Goal: Information Seeking & Learning: Learn about a topic

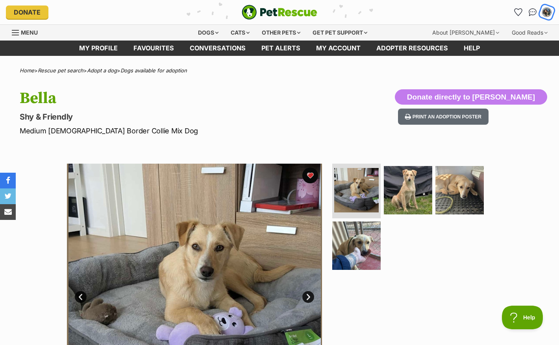
click at [550, 13] on img "My account" at bounding box center [547, 12] width 10 height 10
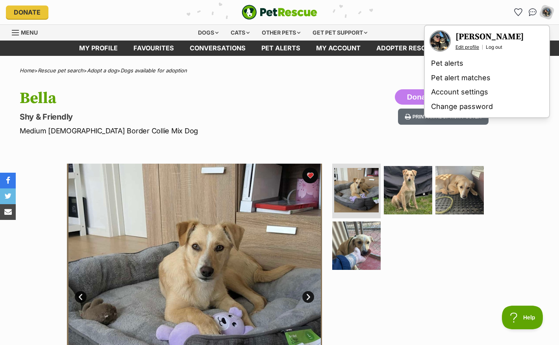
click at [476, 45] on link "Edit profile" at bounding box center [467, 47] width 24 height 6
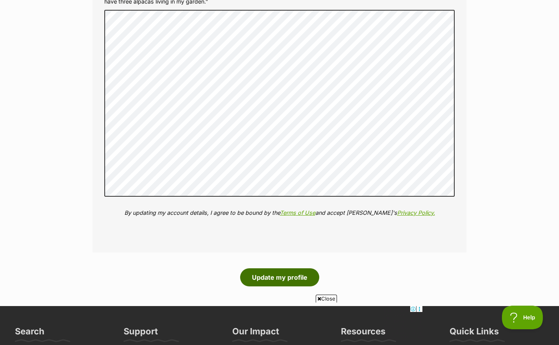
click at [273, 283] on button "Update my profile" at bounding box center [279, 277] width 79 height 18
click at [273, 278] on button "Update my profile" at bounding box center [279, 277] width 79 height 18
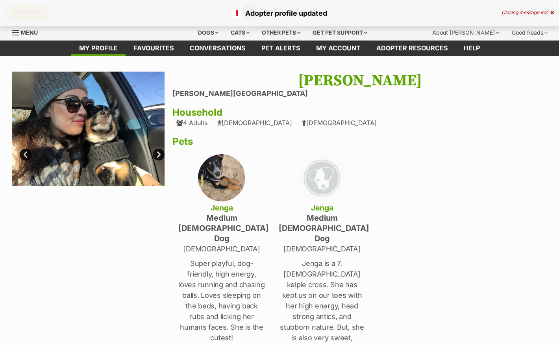
click at [161, 154] on link "Next" at bounding box center [159, 155] width 12 height 12
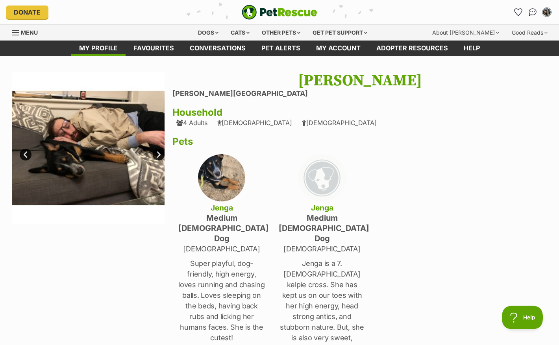
click at [161, 154] on link "Next" at bounding box center [159, 155] width 12 height 12
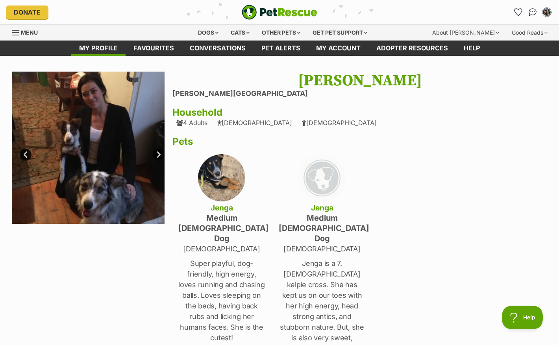
click at [161, 154] on link "Next" at bounding box center [159, 155] width 12 height 12
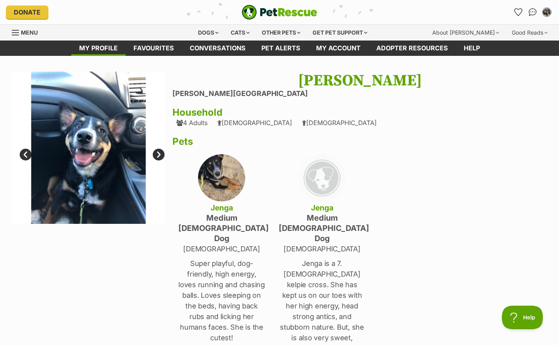
click at [161, 154] on link "Next" at bounding box center [159, 155] width 12 height 12
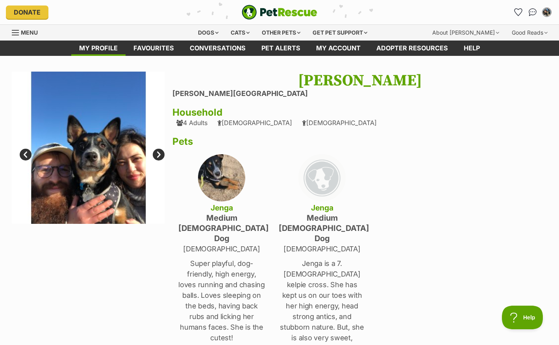
click at [161, 154] on link "Next" at bounding box center [159, 155] width 12 height 12
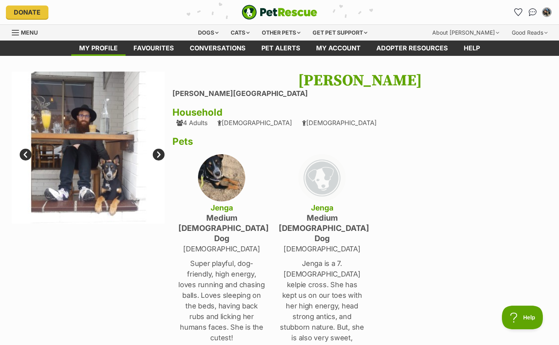
click at [161, 154] on link "Next" at bounding box center [159, 155] width 12 height 12
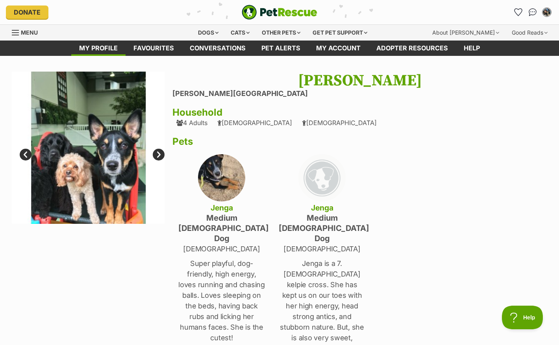
click at [161, 154] on link "Next" at bounding box center [159, 155] width 12 height 12
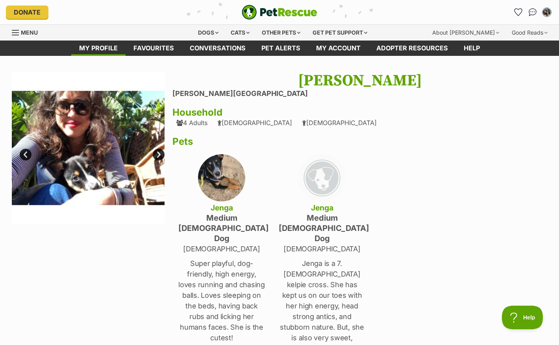
click at [161, 154] on link "Next" at bounding box center [159, 155] width 12 height 12
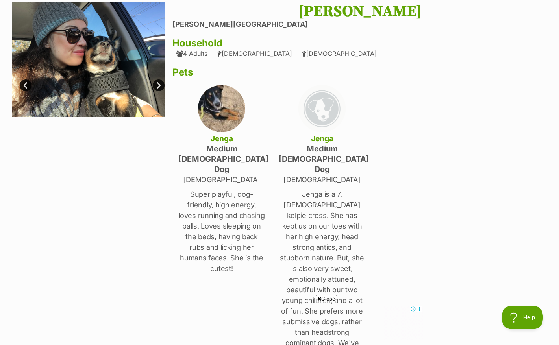
scroll to position [56, 0]
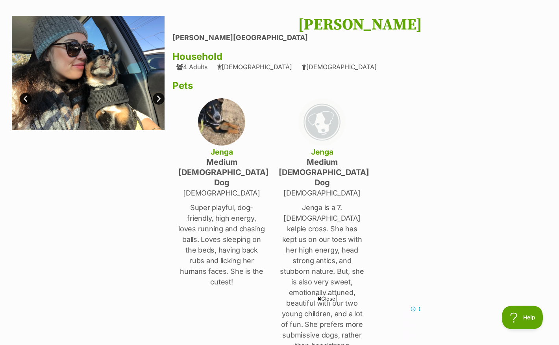
click at [327, 131] on img at bounding box center [321, 121] width 47 height 47
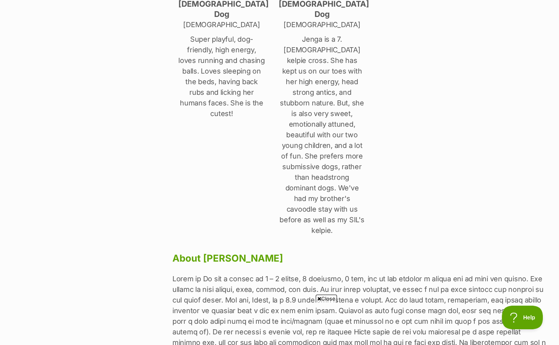
scroll to position [139, 0]
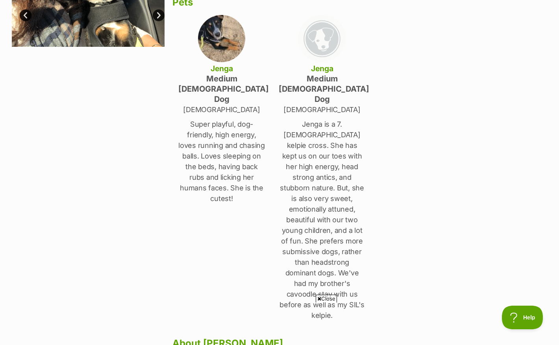
click at [318, 79] on h4 "medium [DEMOGRAPHIC_DATA] Dog" at bounding box center [322, 89] width 87 height 31
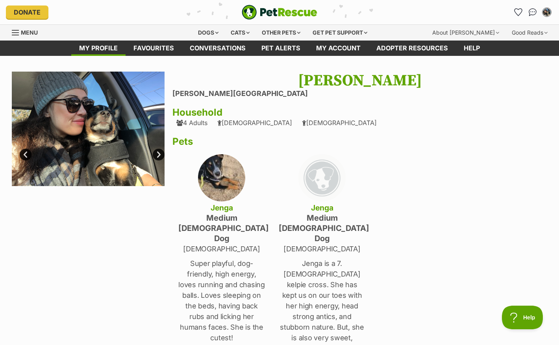
scroll to position [0, 0]
click at [200, 33] on div "Dogs" at bounding box center [207, 33] width 31 height 16
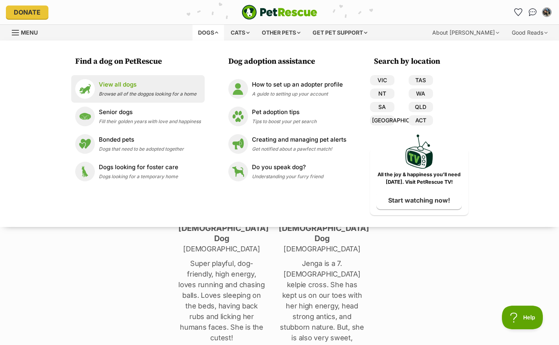
click at [146, 86] on p "View all dogs" at bounding box center [148, 84] width 98 height 9
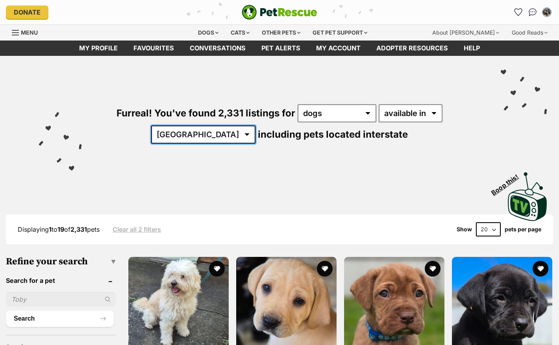
click at [214, 136] on select "Australia ACT NSW NT QLD SA TAS VIC WA" at bounding box center [203, 135] width 104 height 18
select select "VIC"
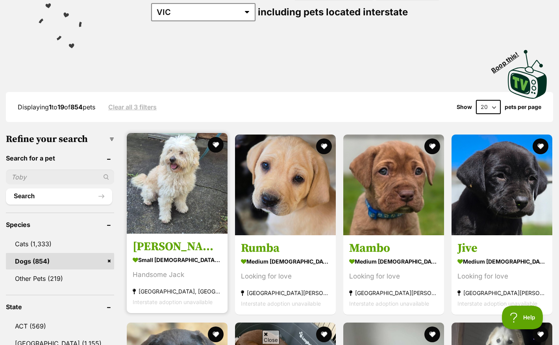
scroll to position [133, 0]
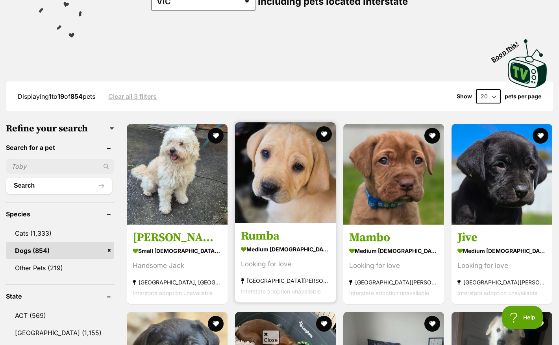
click at [267, 179] on img at bounding box center [285, 172] width 101 height 101
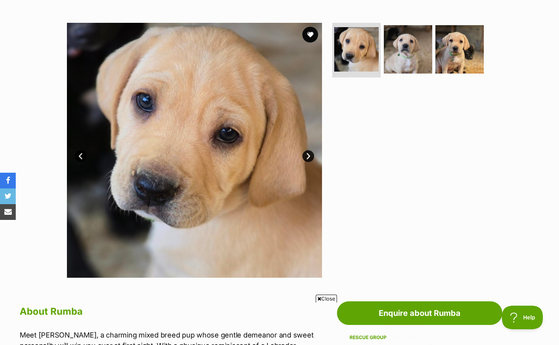
click at [308, 161] on link "Next" at bounding box center [308, 156] width 12 height 12
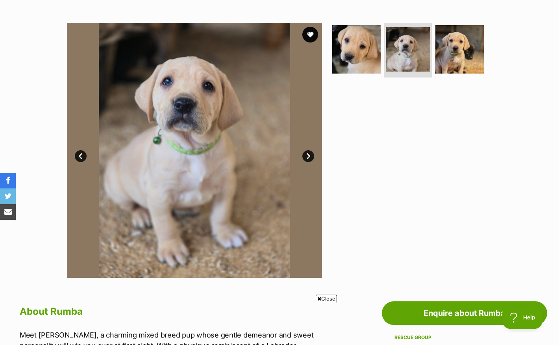
click at [308, 161] on link "Next" at bounding box center [308, 156] width 12 height 12
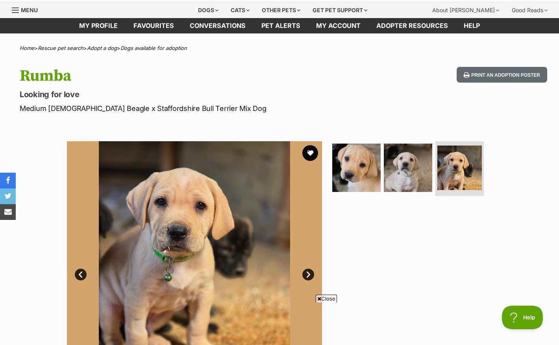
scroll to position [40, 0]
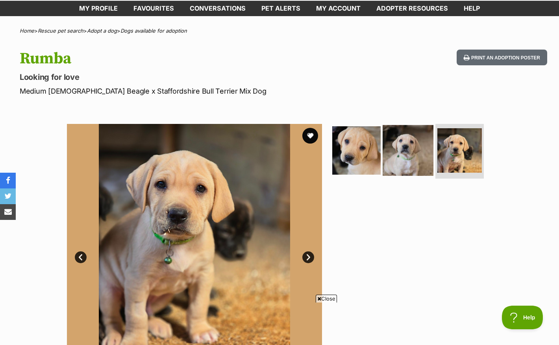
click at [401, 149] on img at bounding box center [408, 150] width 51 height 51
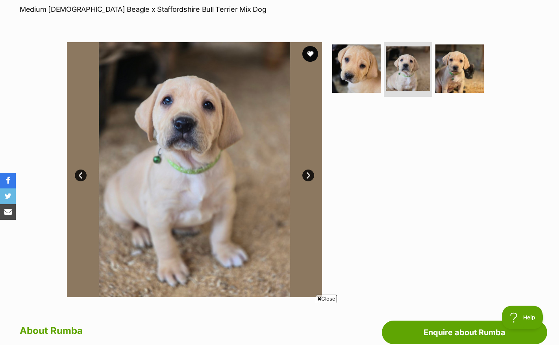
scroll to position [0, 0]
click at [454, 76] on img at bounding box center [459, 68] width 51 height 51
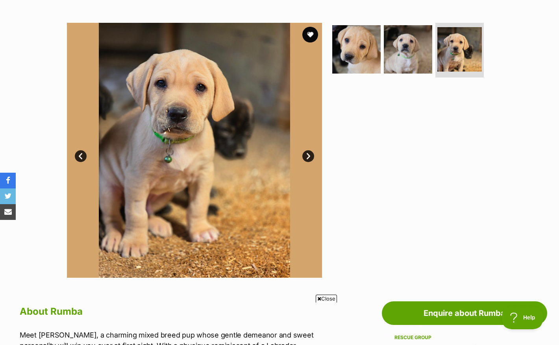
click at [309, 157] on link "Next" at bounding box center [308, 156] width 12 height 12
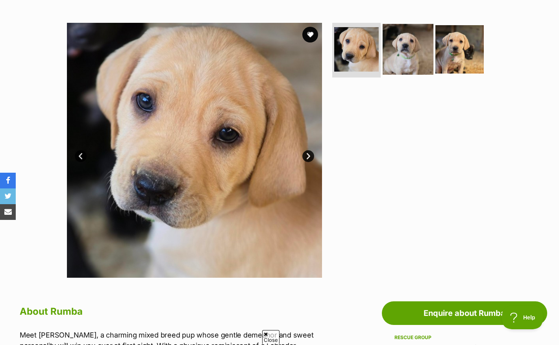
click at [416, 50] on img at bounding box center [408, 49] width 51 height 51
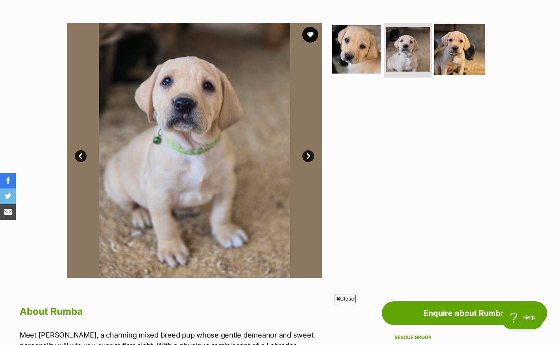
click at [443, 60] on img at bounding box center [459, 49] width 51 height 51
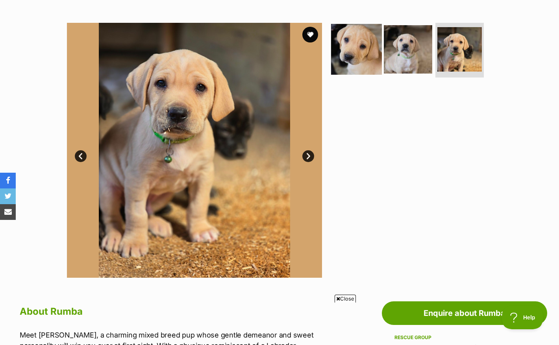
click at [360, 60] on img at bounding box center [356, 49] width 51 height 51
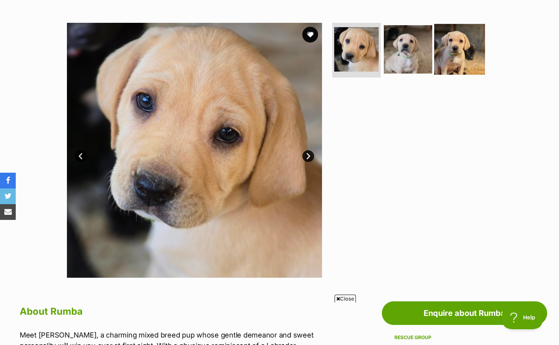
click at [450, 60] on img at bounding box center [459, 49] width 51 height 51
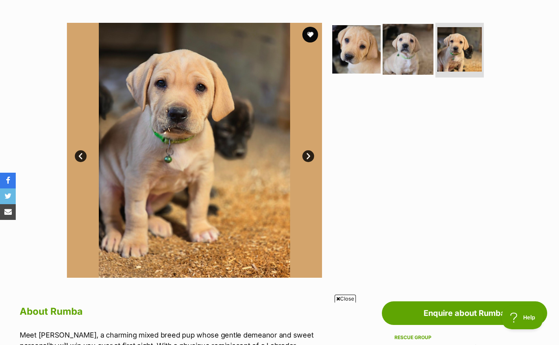
click at [410, 45] on img at bounding box center [408, 49] width 51 height 51
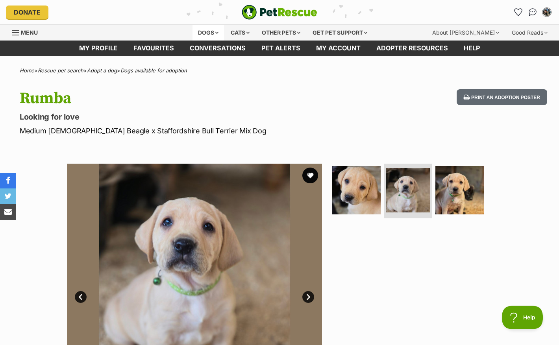
click at [201, 39] on div "Dogs" at bounding box center [207, 33] width 31 height 16
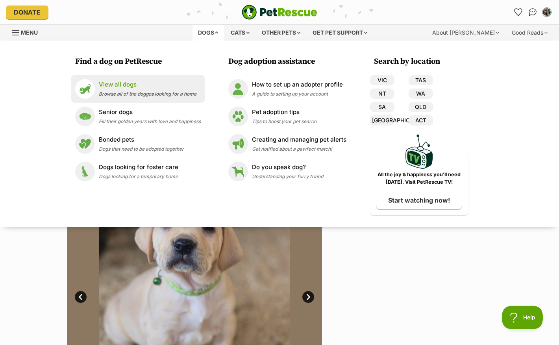
click at [124, 87] on p "View all dogs" at bounding box center [148, 84] width 98 height 9
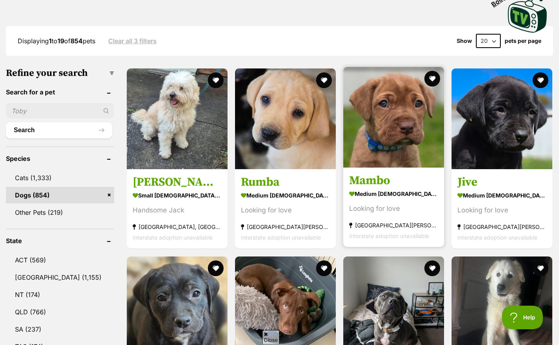
click at [394, 132] on img at bounding box center [393, 117] width 101 height 101
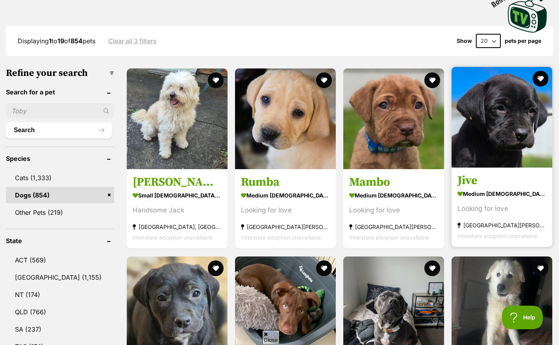
click at [467, 140] on img at bounding box center [502, 117] width 101 height 101
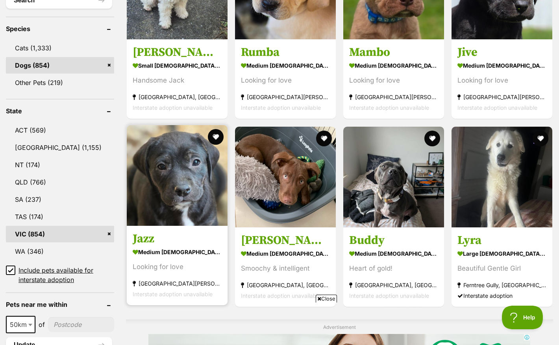
click at [187, 183] on img at bounding box center [177, 175] width 101 height 101
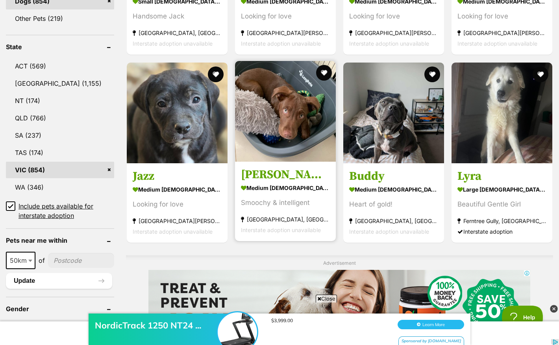
scroll to position [396, 0]
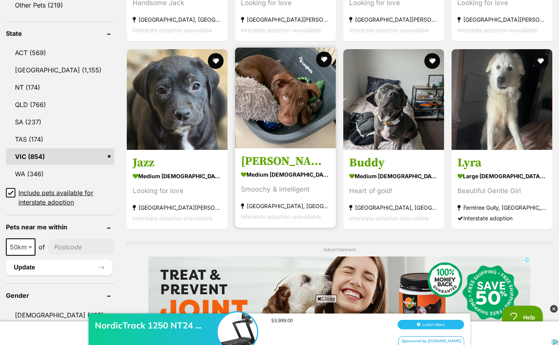
click at [295, 99] on img at bounding box center [285, 98] width 101 height 101
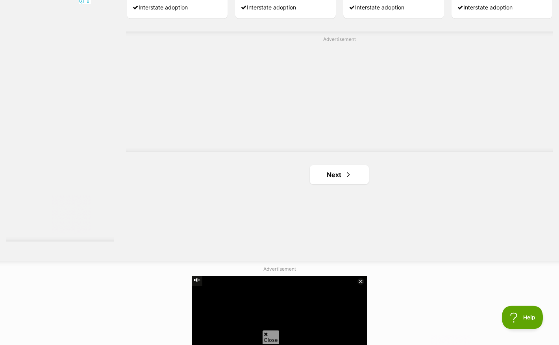
scroll to position [1448, 0]
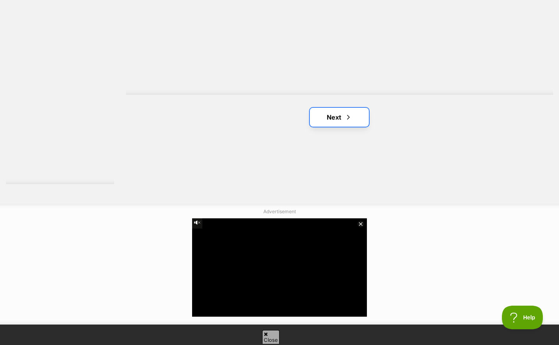
click at [324, 118] on link "Next" at bounding box center [339, 117] width 59 height 19
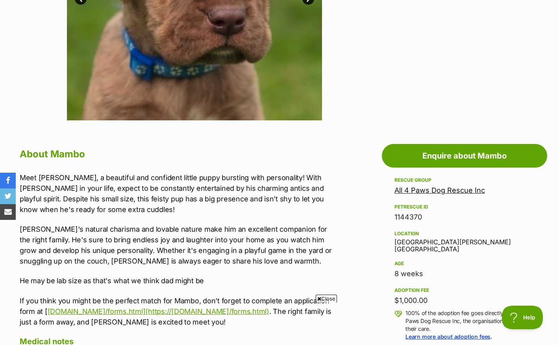
scroll to position [159, 0]
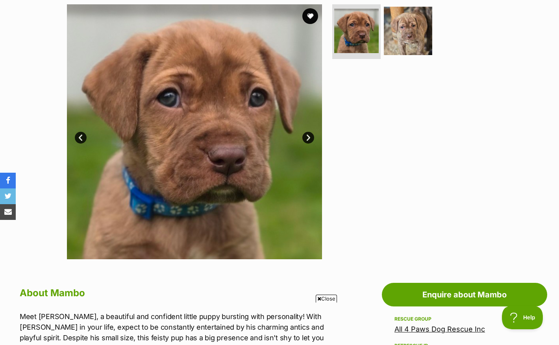
click at [310, 135] on link "Next" at bounding box center [308, 138] width 12 height 12
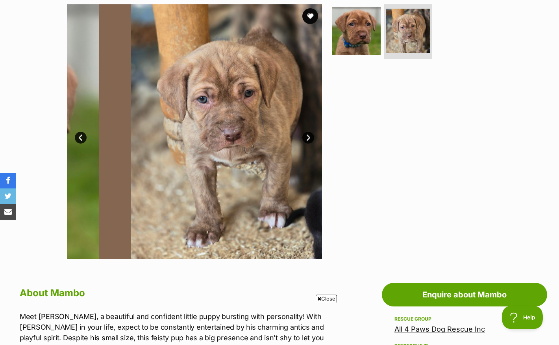
click at [308, 140] on link "Next" at bounding box center [308, 138] width 12 height 12
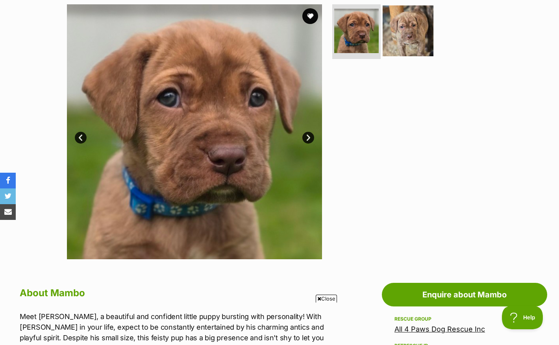
scroll to position [0, 0]
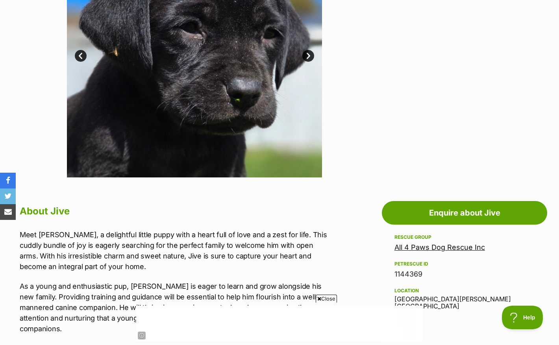
scroll to position [98, 0]
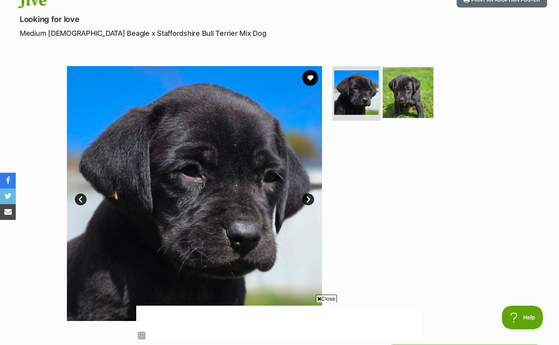
click at [400, 105] on img at bounding box center [408, 92] width 51 height 51
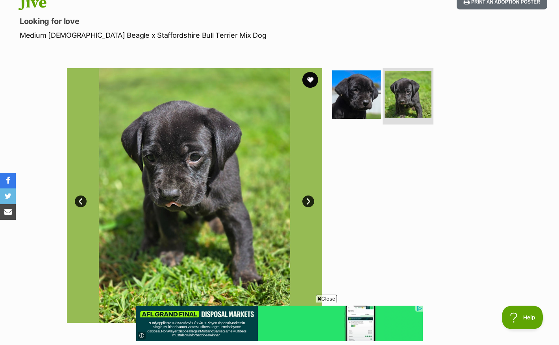
scroll to position [0, 0]
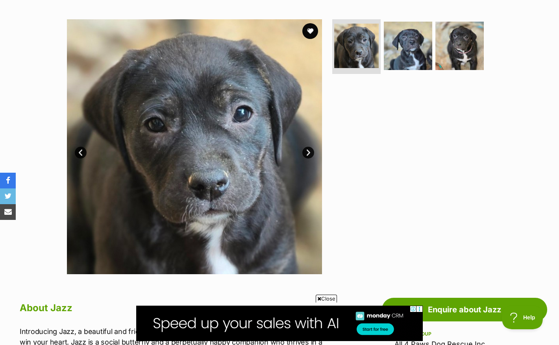
scroll to position [125, 0]
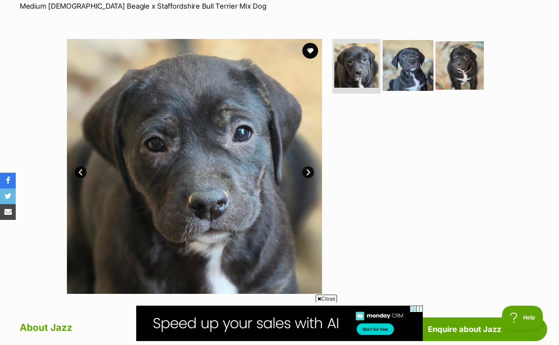
click at [414, 68] on img at bounding box center [408, 65] width 51 height 51
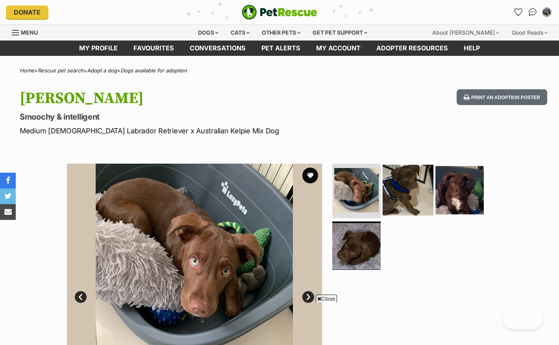
click at [403, 165] on img at bounding box center [408, 190] width 51 height 51
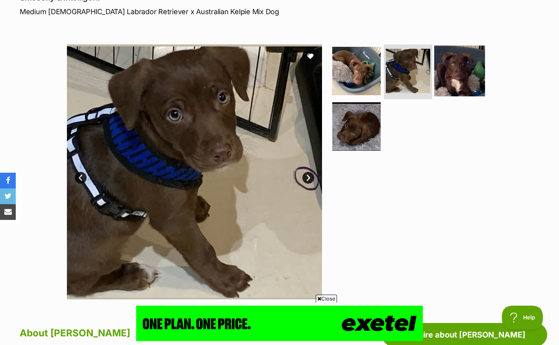
click at [447, 80] on img at bounding box center [459, 70] width 51 height 51
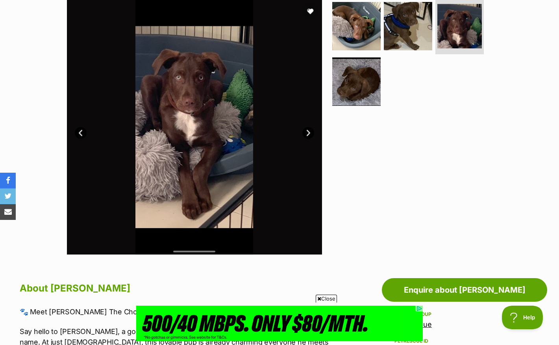
click at [309, 132] on link "Next" at bounding box center [308, 133] width 12 height 12
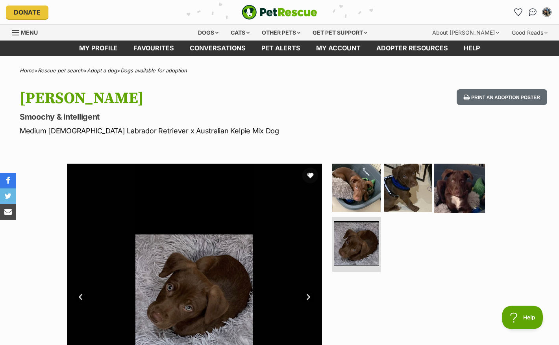
click at [454, 188] on img at bounding box center [459, 187] width 51 height 51
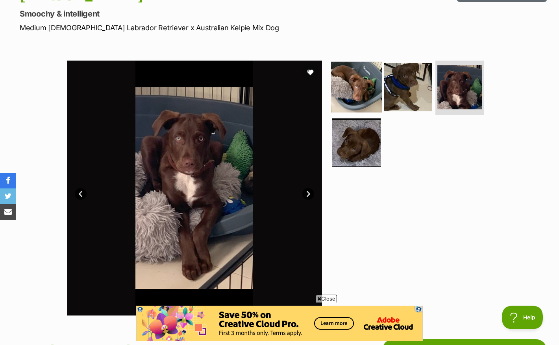
click at [358, 91] on img at bounding box center [356, 86] width 51 height 51
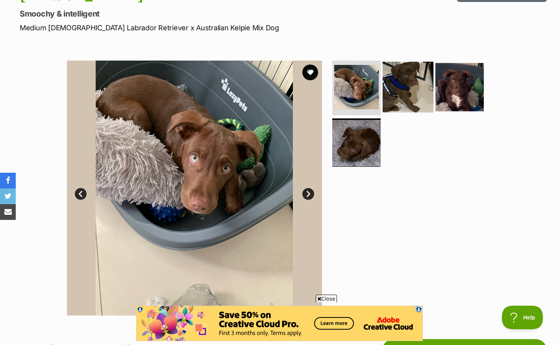
click at [394, 91] on img at bounding box center [408, 86] width 51 height 51
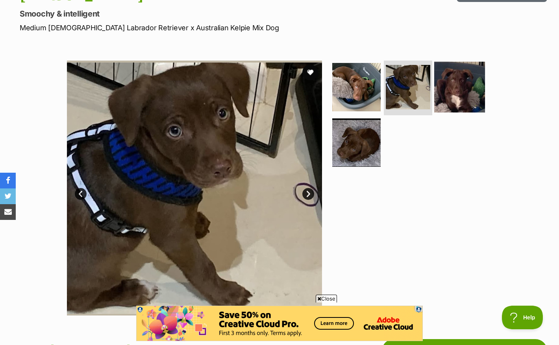
click at [451, 99] on img at bounding box center [459, 86] width 51 height 51
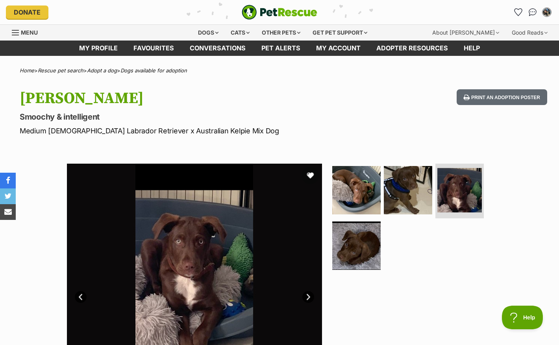
click at [312, 174] on button "favourite" at bounding box center [310, 175] width 17 height 17
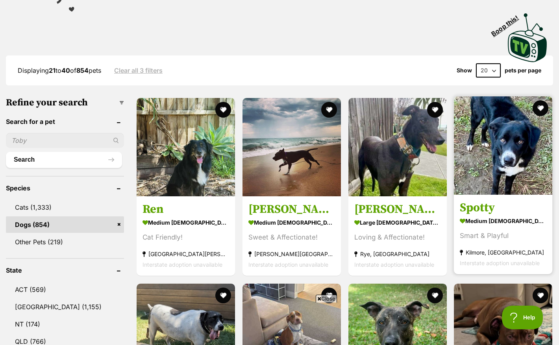
scroll to position [165, 0]
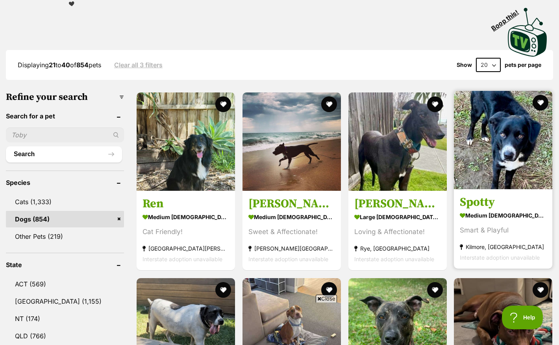
click at [494, 150] on img at bounding box center [503, 140] width 98 height 98
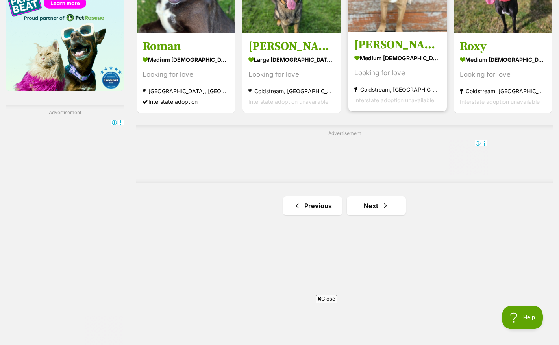
scroll to position [1286, 0]
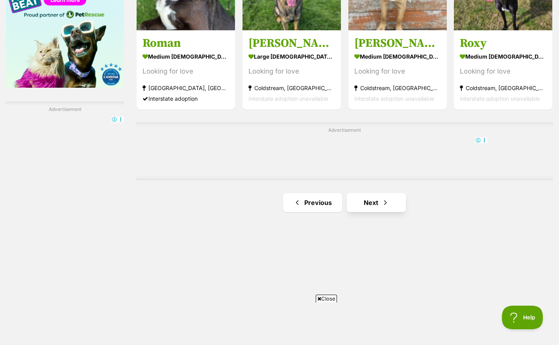
click at [370, 198] on link "Next" at bounding box center [376, 202] width 59 height 19
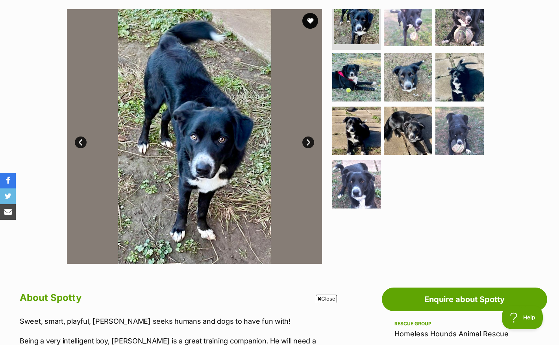
click at [308, 141] on link "Next" at bounding box center [308, 143] width 12 height 12
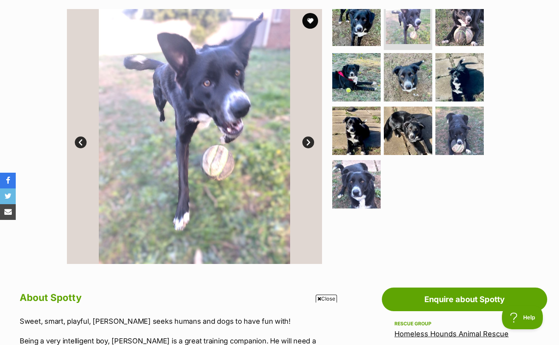
click at [308, 141] on link "Next" at bounding box center [308, 143] width 12 height 12
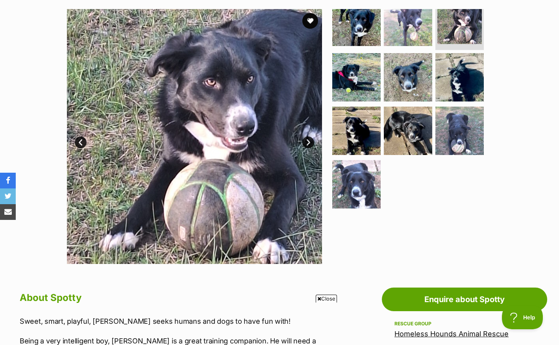
click at [308, 141] on link "Next" at bounding box center [308, 143] width 12 height 12
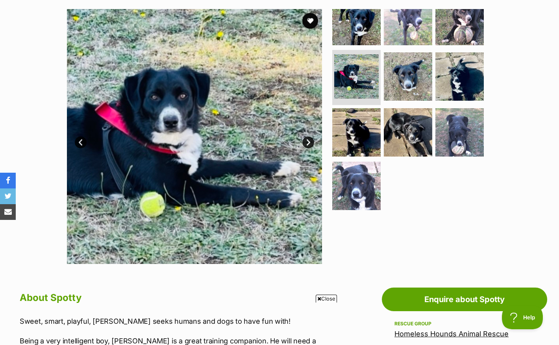
click at [308, 141] on link "Next" at bounding box center [308, 143] width 12 height 12
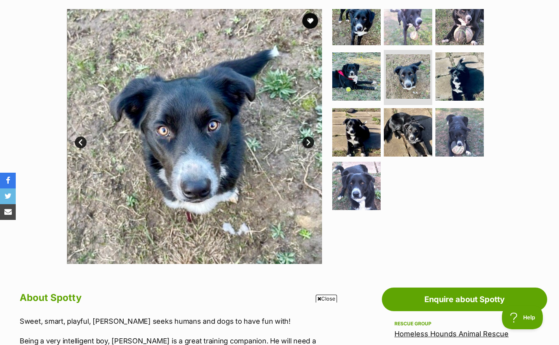
click at [308, 141] on link "Next" at bounding box center [308, 143] width 12 height 12
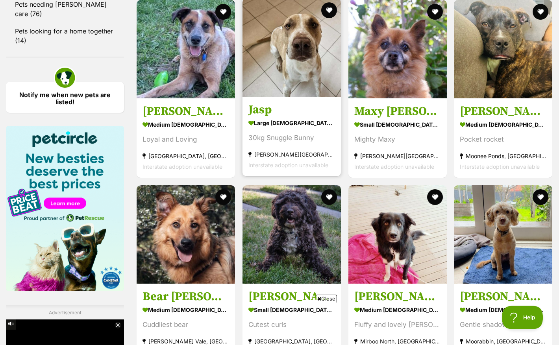
scroll to position [1162, 0]
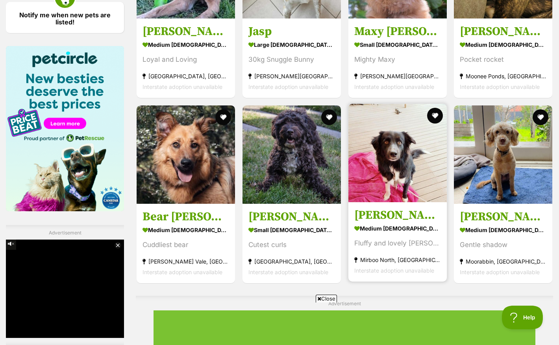
click at [386, 181] on img at bounding box center [397, 153] width 98 height 98
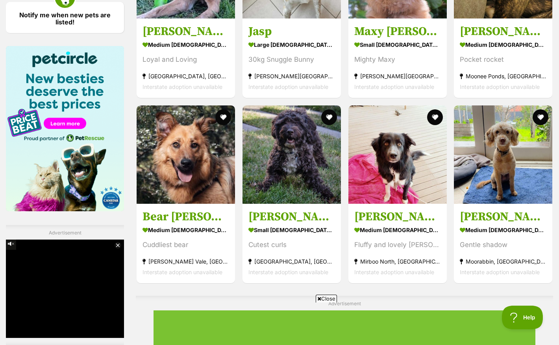
scroll to position [1462, 0]
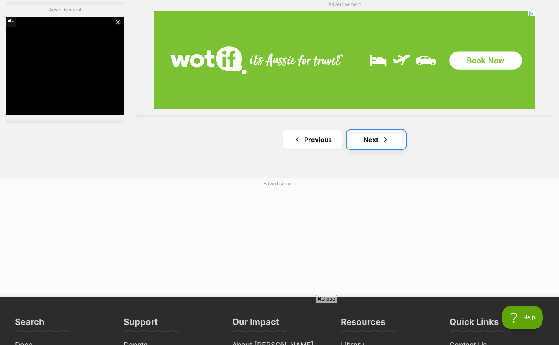
click at [380, 143] on link "Next" at bounding box center [376, 139] width 59 height 19
click at [376, 136] on link "Next" at bounding box center [376, 139] width 59 height 19
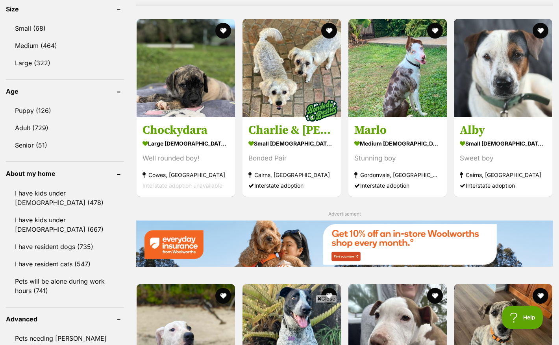
scroll to position [1330, 0]
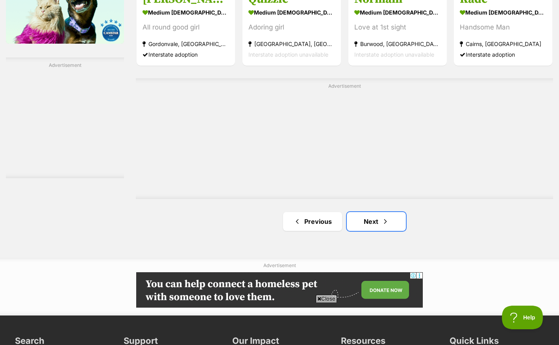
click at [383, 217] on span "Next page" at bounding box center [385, 221] width 8 height 9
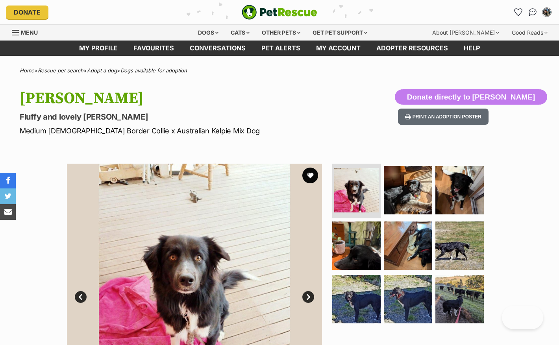
click at [307, 19] on img "PetRescue" at bounding box center [280, 12] width 76 height 15
click at [312, 20] on div "Donate PetRescue home My account [PERSON_NAME] Edit profile Log out Pet alerts …" at bounding box center [279, 12] width 547 height 24
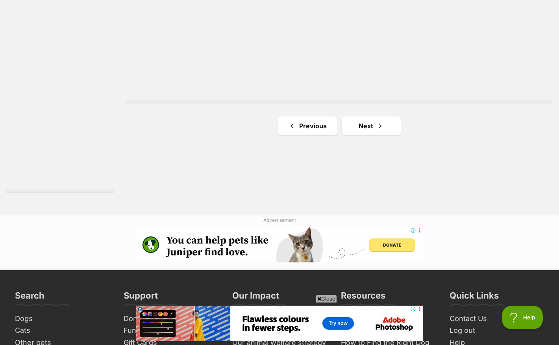
scroll to position [1437, 0]
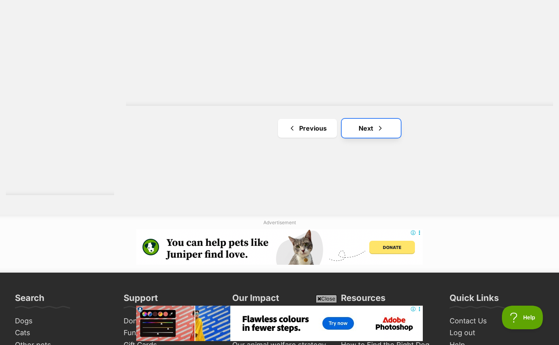
click at [381, 128] on span "Next page" at bounding box center [380, 128] width 8 height 9
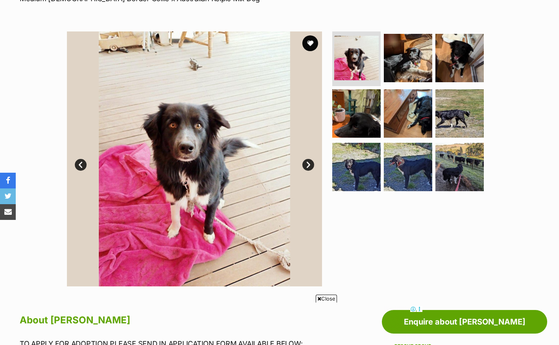
scroll to position [76, 0]
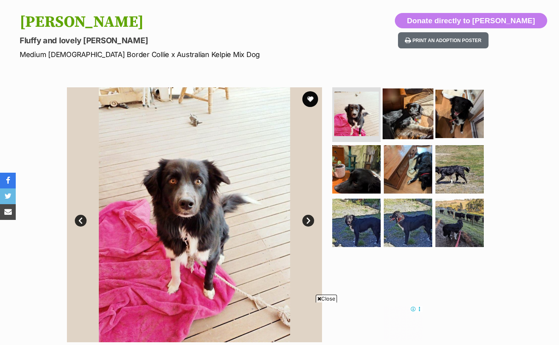
click at [409, 120] on img at bounding box center [408, 113] width 51 height 51
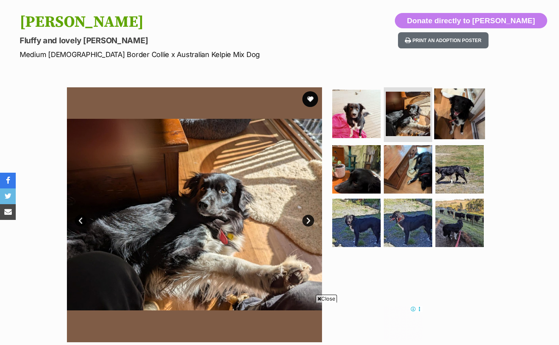
click at [459, 114] on img at bounding box center [459, 113] width 51 height 51
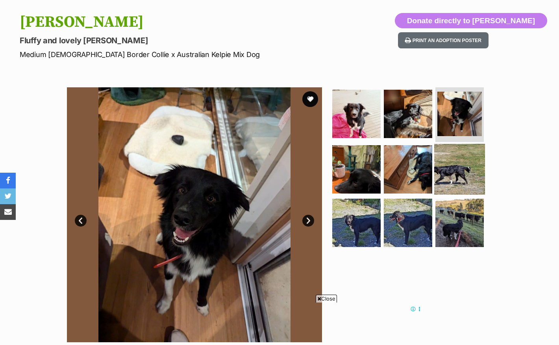
click at [454, 158] on img at bounding box center [459, 169] width 51 height 51
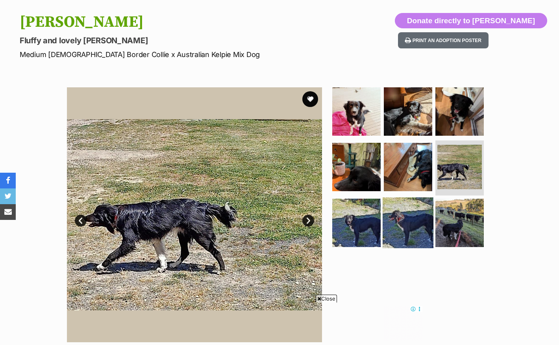
click at [409, 234] on img at bounding box center [408, 223] width 51 height 51
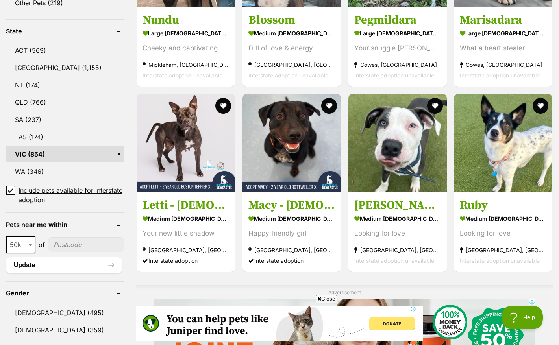
scroll to position [399, 0]
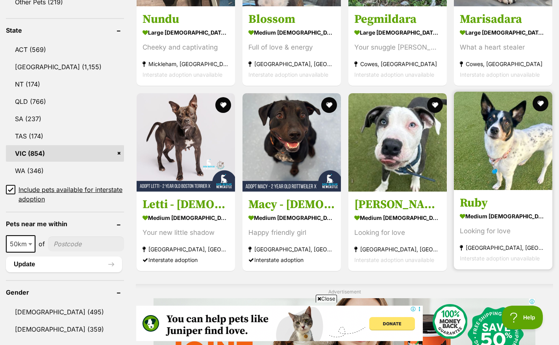
click at [496, 145] on img at bounding box center [503, 141] width 98 height 98
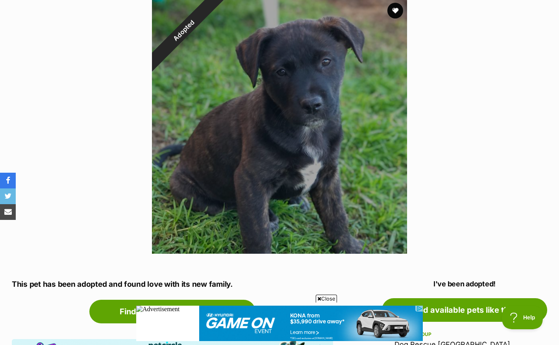
scroll to position [184, 0]
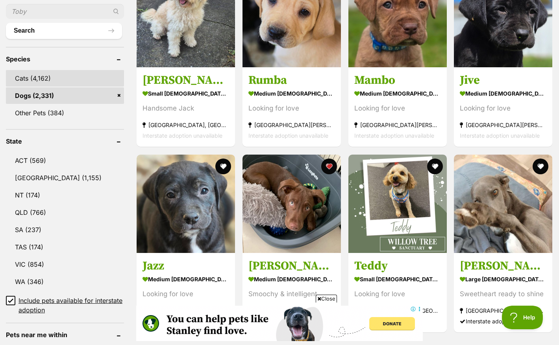
scroll to position [310, 0]
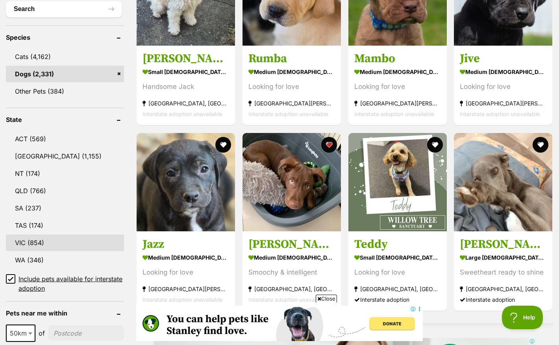
click at [26, 246] on link "VIC (854)" at bounding box center [65, 243] width 118 height 17
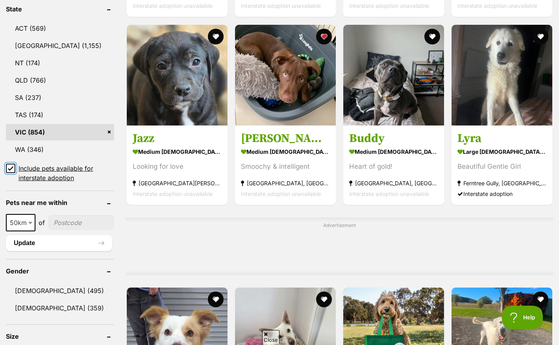
click at [13, 166] on input "Include pets available for interstate adoption" at bounding box center [10, 168] width 9 height 9
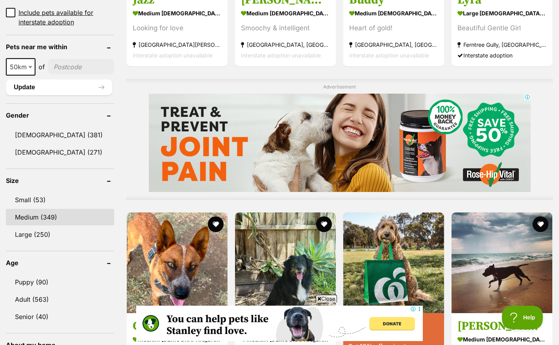
scroll to position [566, 0]
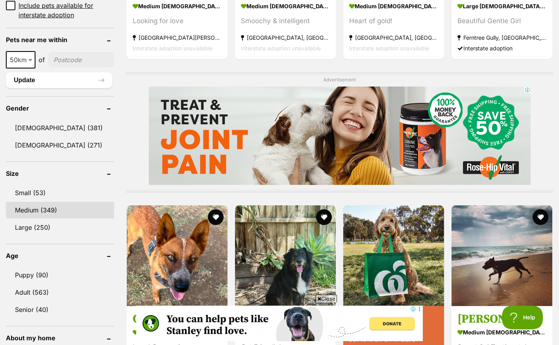
click at [57, 202] on link "Medium (349)" at bounding box center [60, 210] width 108 height 17
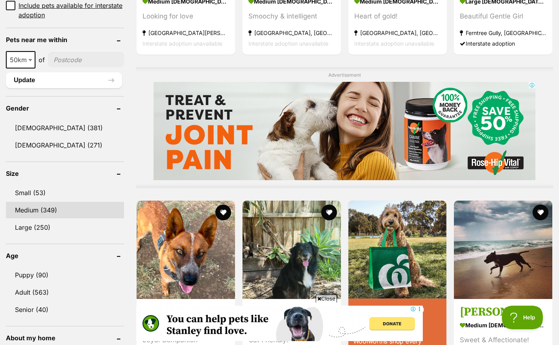
scroll to position [0, 0]
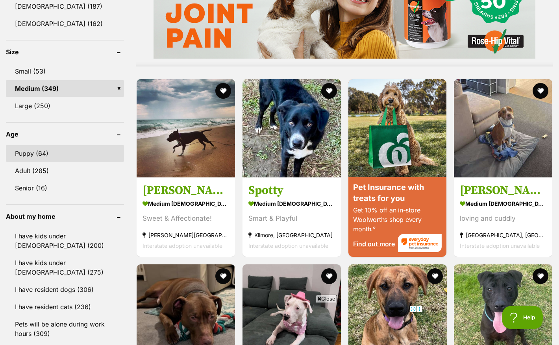
click at [38, 156] on link "Puppy (64)" at bounding box center [65, 153] width 118 height 17
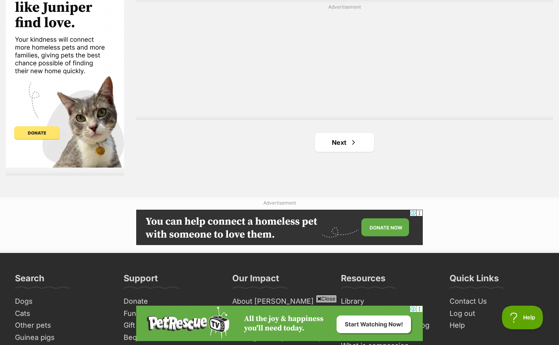
scroll to position [1413, 0]
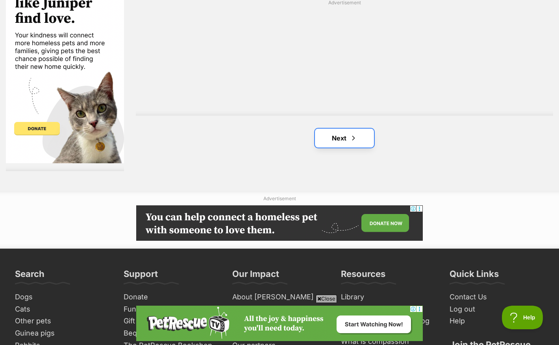
click at [339, 142] on link "Next" at bounding box center [344, 138] width 59 height 19
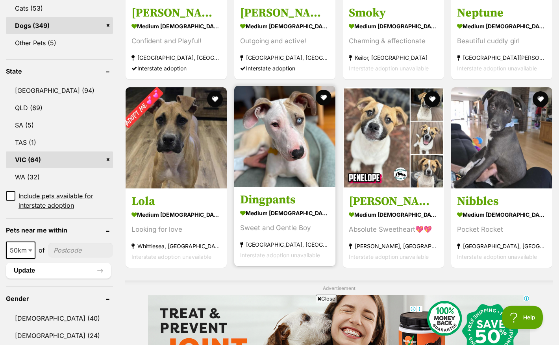
scroll to position [359, 0]
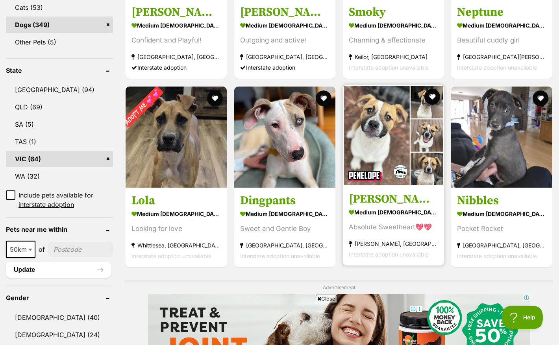
click at [394, 153] on img at bounding box center [393, 135] width 101 height 101
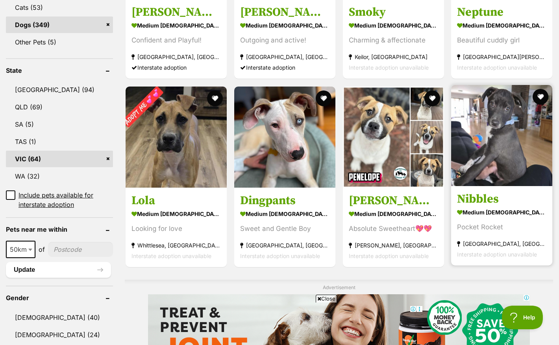
click at [460, 146] on img at bounding box center [501, 135] width 101 height 101
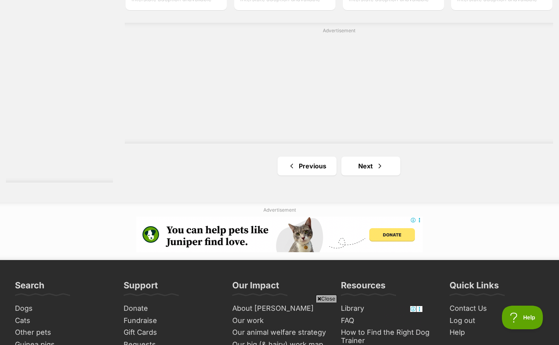
scroll to position [1402, 0]
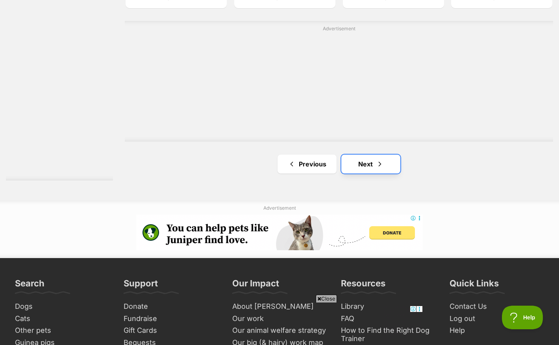
click at [362, 162] on link "Next" at bounding box center [370, 164] width 59 height 19
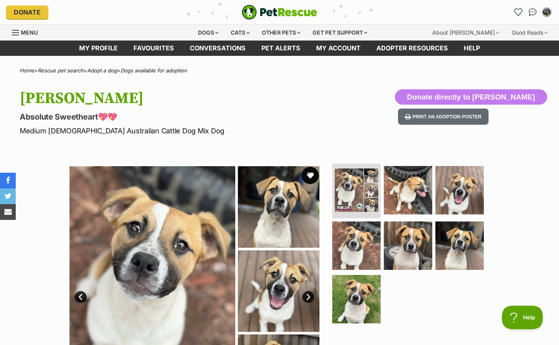
click at [312, 176] on button "favourite" at bounding box center [310, 175] width 17 height 17
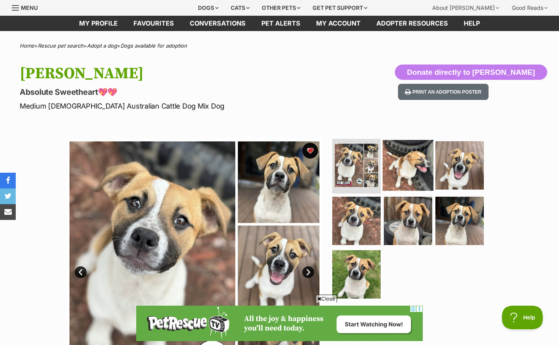
click at [412, 169] on img at bounding box center [408, 165] width 51 height 51
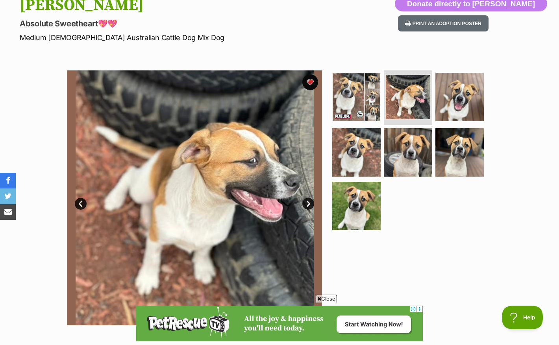
scroll to position [99, 0]
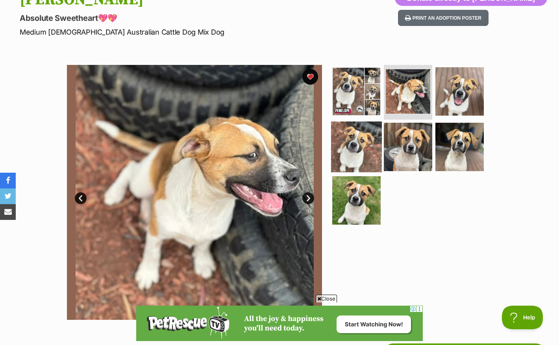
click at [361, 155] on img at bounding box center [356, 147] width 51 height 51
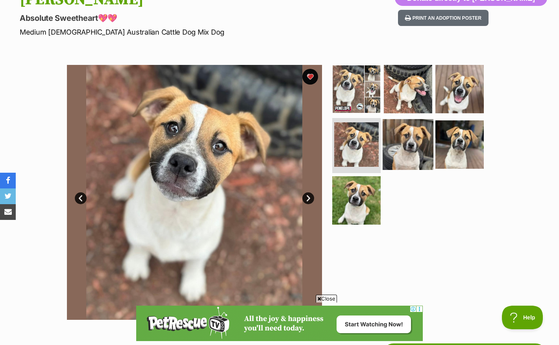
click at [414, 155] on img at bounding box center [408, 144] width 51 height 51
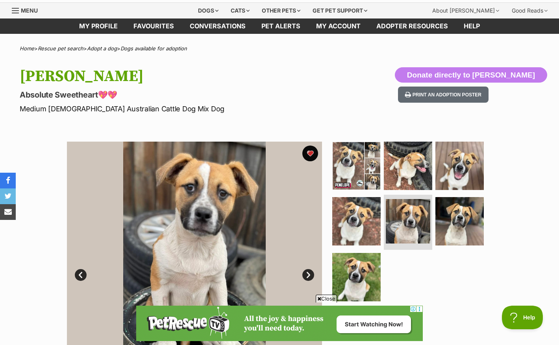
scroll to position [0, 0]
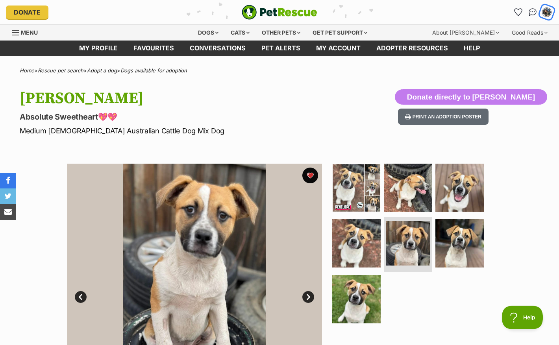
click at [545, 16] on div "My account" at bounding box center [547, 12] width 12 height 12
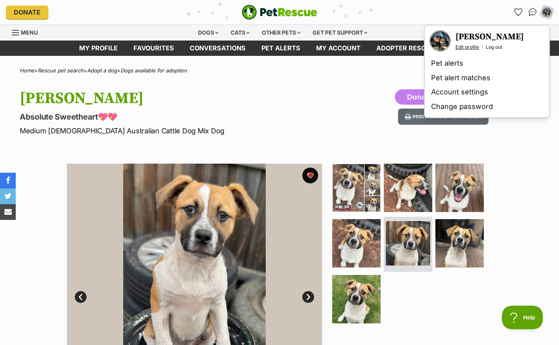
click at [467, 47] on link "Edit profile" at bounding box center [467, 47] width 24 height 6
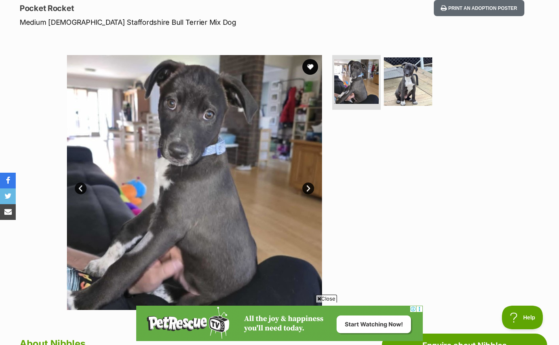
scroll to position [109, 0]
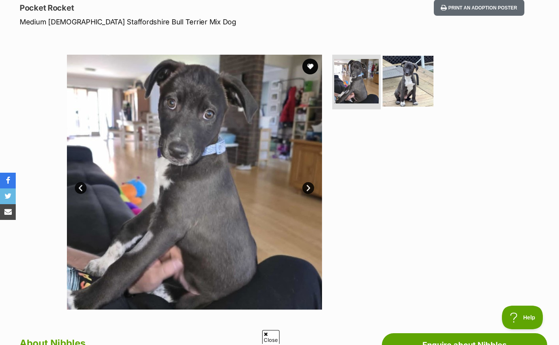
click at [403, 82] on img at bounding box center [408, 81] width 51 height 51
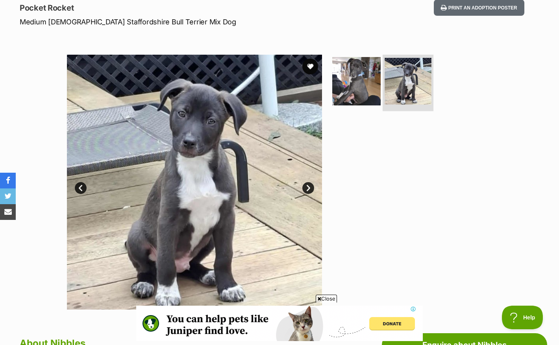
scroll to position [0, 0]
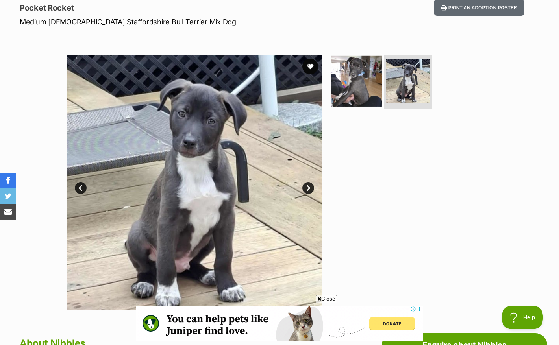
click at [357, 85] on img at bounding box center [356, 81] width 51 height 51
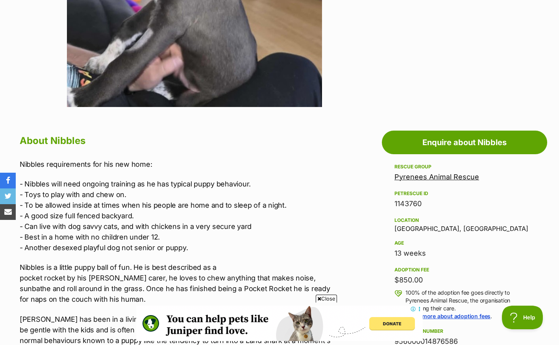
scroll to position [261, 0]
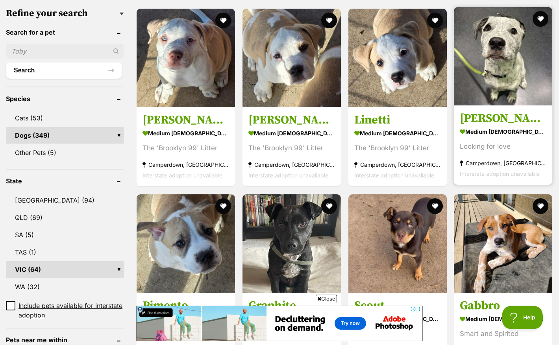
click at [500, 69] on img at bounding box center [503, 56] width 98 height 98
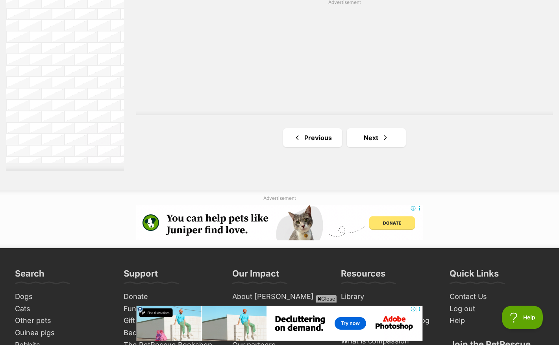
scroll to position [1415, 0]
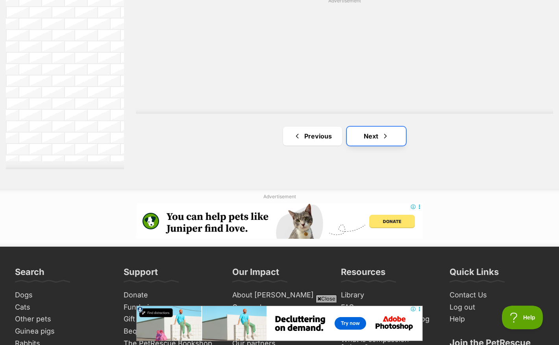
click at [385, 142] on link "Next" at bounding box center [376, 136] width 59 height 19
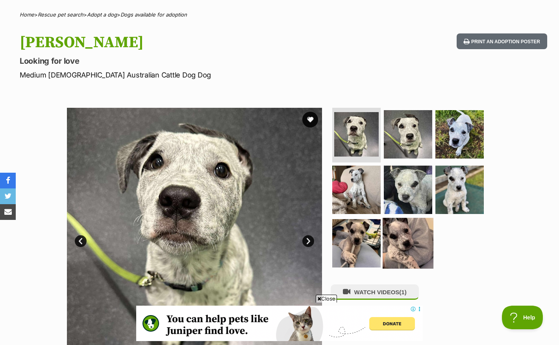
click at [401, 252] on img at bounding box center [408, 243] width 51 height 51
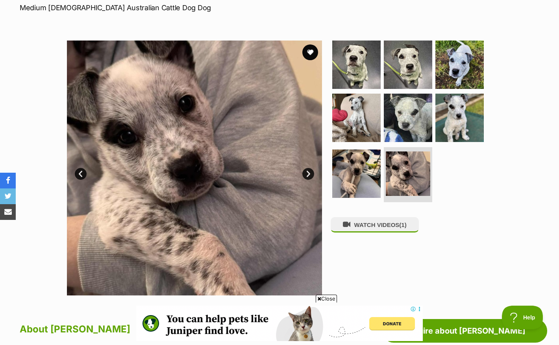
scroll to position [125, 0]
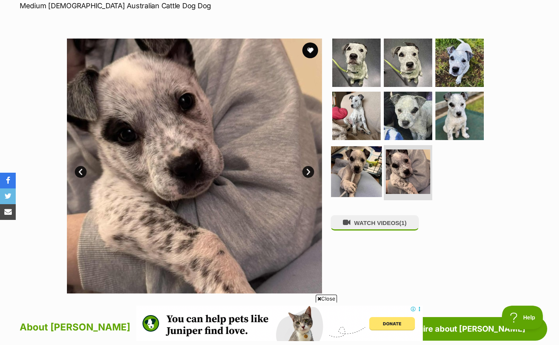
click at [355, 174] on img at bounding box center [356, 171] width 51 height 51
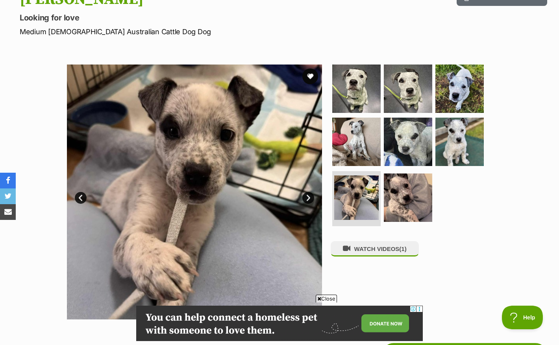
scroll to position [78, 0]
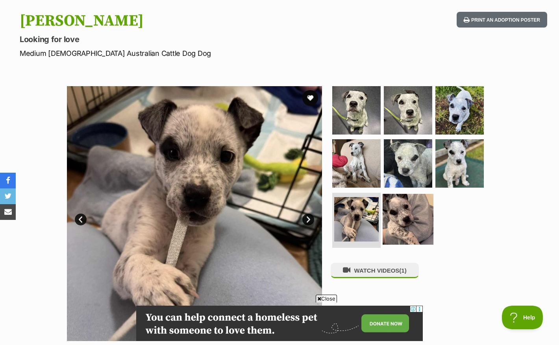
click at [406, 217] on img at bounding box center [408, 219] width 51 height 51
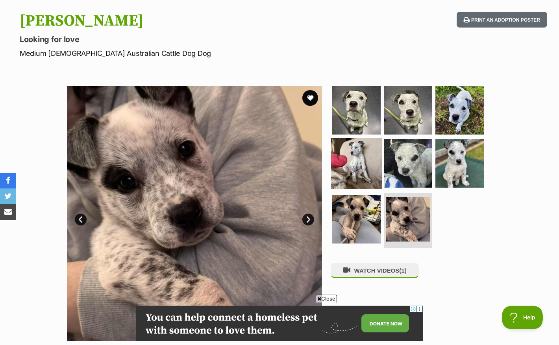
click at [370, 171] on img at bounding box center [356, 163] width 51 height 51
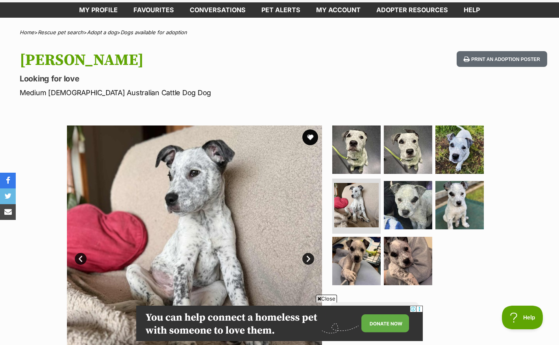
scroll to position [0, 0]
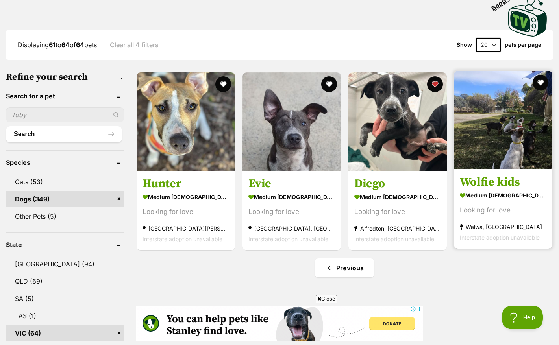
scroll to position [5, 0]
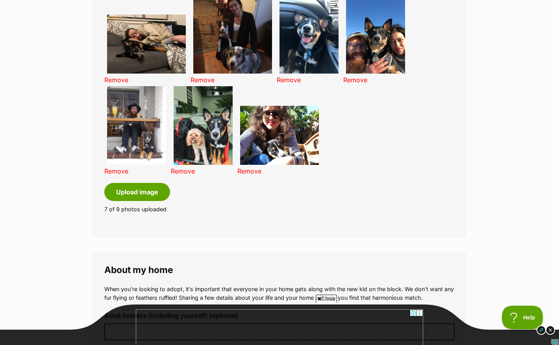
click at [116, 81] on link "Remove" at bounding box center [116, 80] width 24 height 8
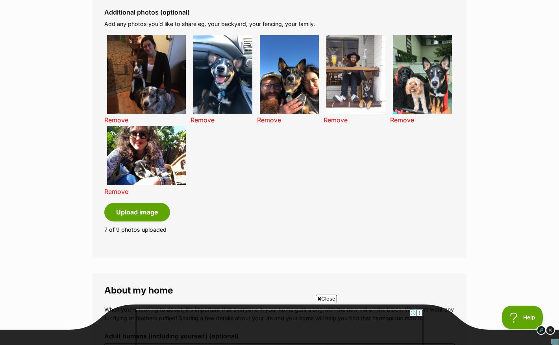
scroll to position [557, 0]
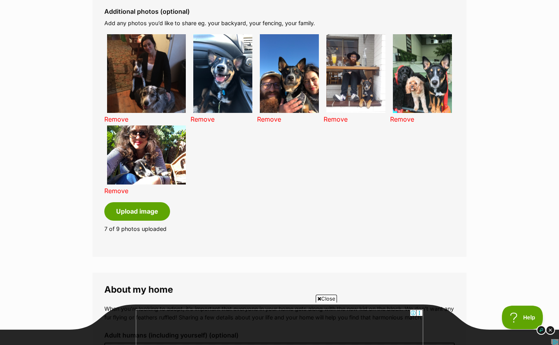
click at [201, 119] on link "Remove" at bounding box center [203, 119] width 24 height 8
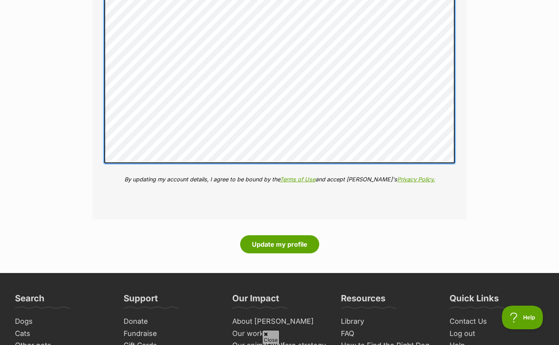
scroll to position [0, 0]
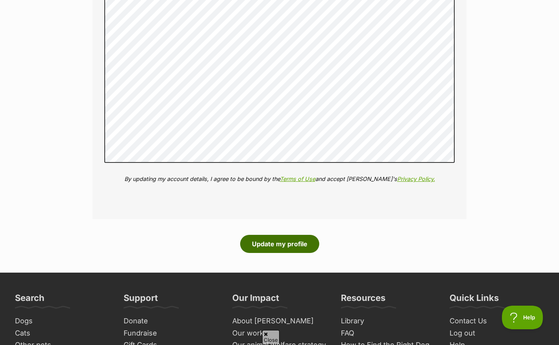
click at [300, 249] on button "Update my profile" at bounding box center [279, 244] width 79 height 18
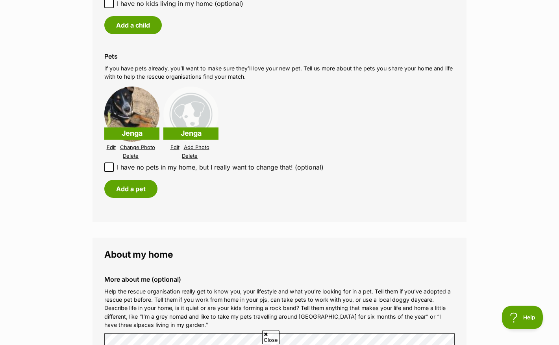
scroll to position [928, 0]
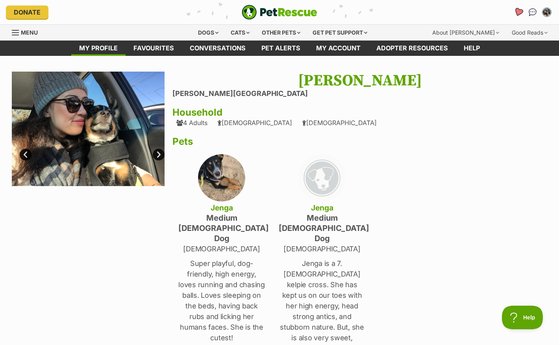
click at [519, 10] on icon "Favourites" at bounding box center [518, 11] width 9 height 9
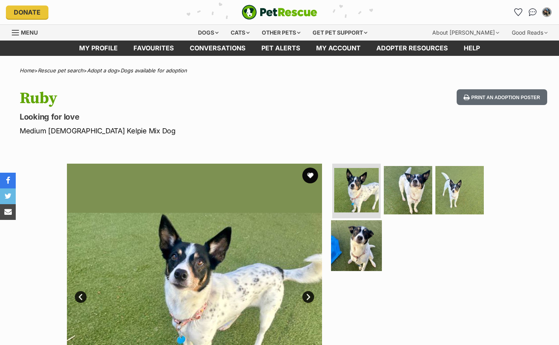
click at [359, 241] on img at bounding box center [356, 245] width 51 height 51
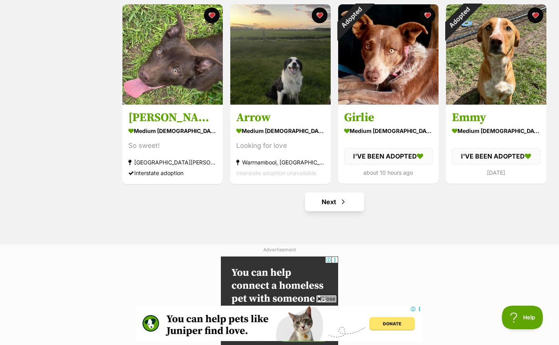
scroll to position [905, 0]
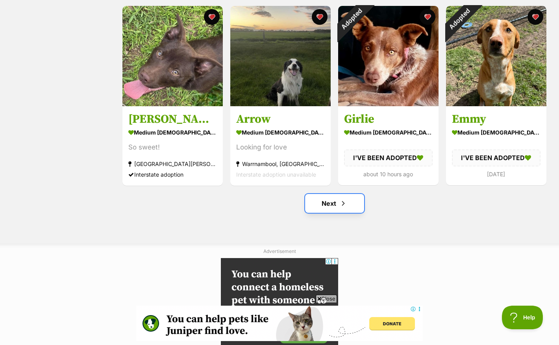
click at [331, 207] on link "Next" at bounding box center [334, 203] width 59 height 19
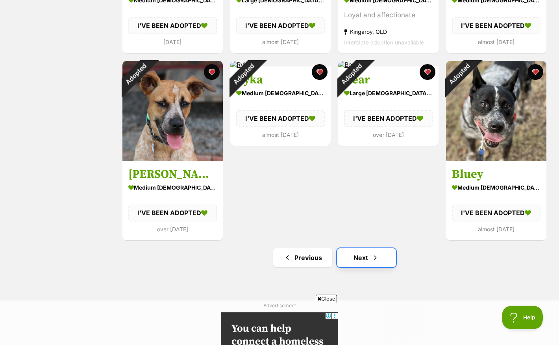
click at [350, 260] on link "Next" at bounding box center [366, 257] width 59 height 19
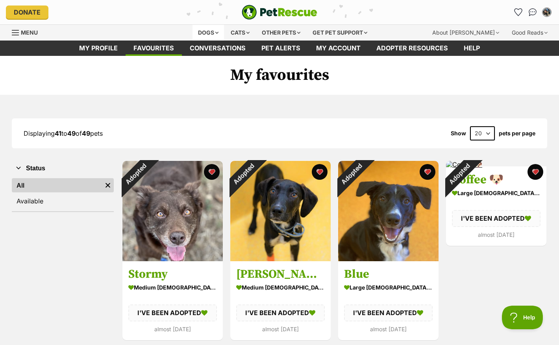
click at [203, 28] on div "Dogs" at bounding box center [207, 33] width 31 height 16
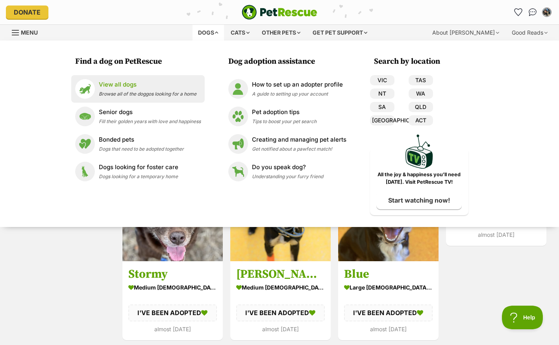
click at [104, 92] on span "Browse all of the doggos looking for a home" at bounding box center [148, 94] width 98 height 6
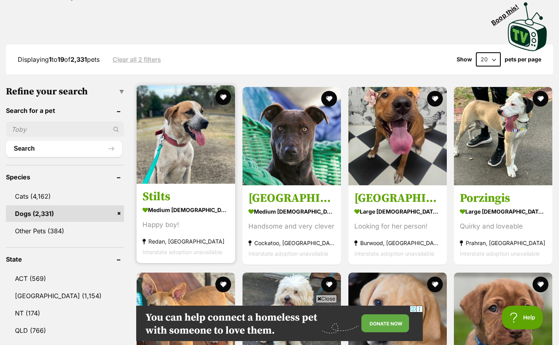
click at [172, 140] on img at bounding box center [186, 134] width 98 height 98
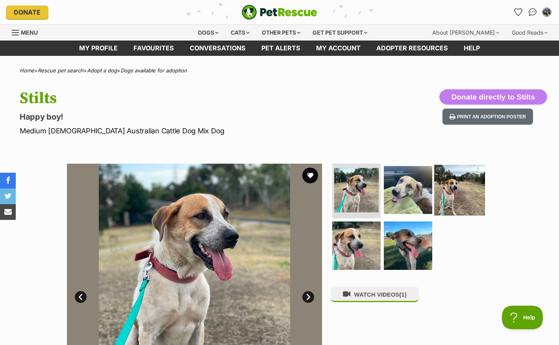
click at [436, 194] on img at bounding box center [459, 190] width 51 height 51
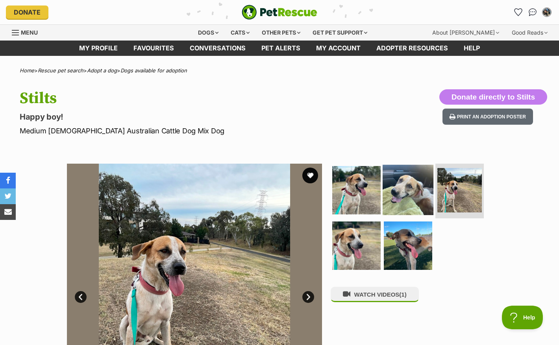
click at [398, 196] on img at bounding box center [408, 190] width 51 height 51
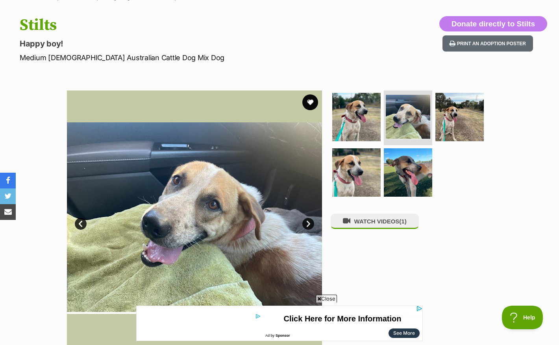
scroll to position [39, 0]
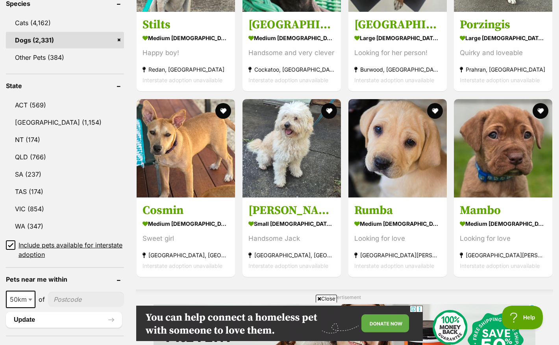
scroll to position [356, 0]
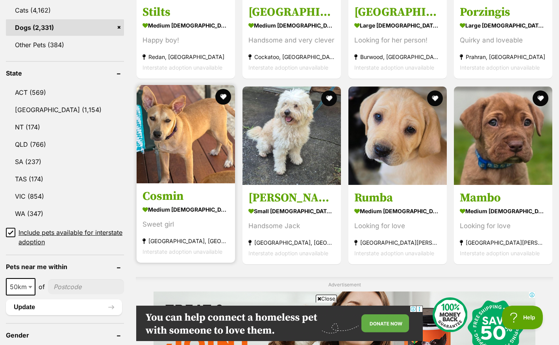
click at [176, 167] on img at bounding box center [186, 134] width 98 height 98
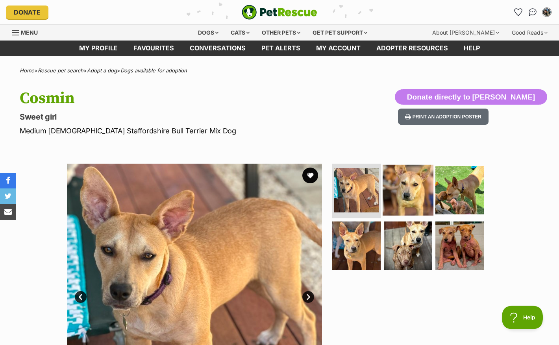
click at [414, 191] on img at bounding box center [408, 190] width 51 height 51
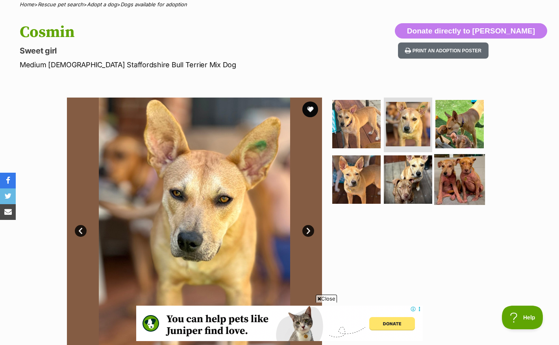
click at [467, 172] on img at bounding box center [459, 179] width 51 height 51
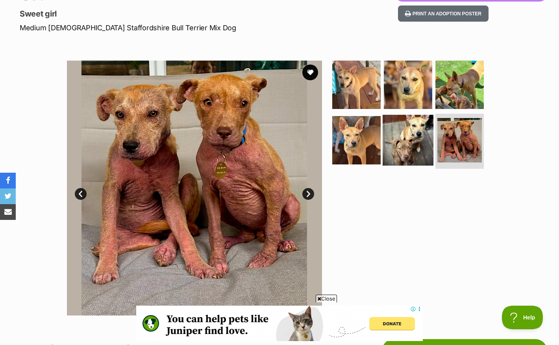
scroll to position [105, 0]
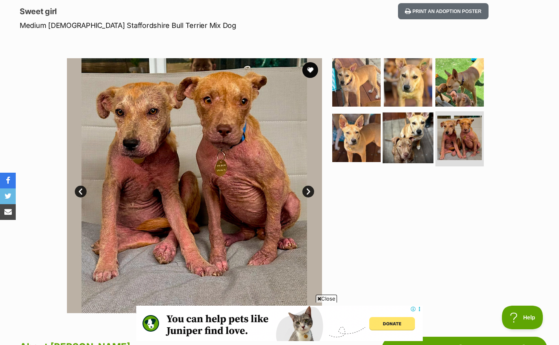
click at [416, 147] on img at bounding box center [408, 138] width 51 height 51
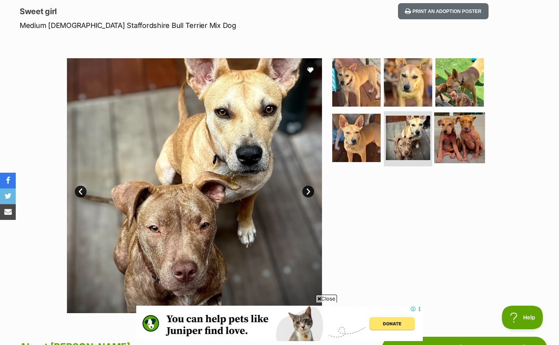
click at [446, 144] on img at bounding box center [459, 138] width 51 height 51
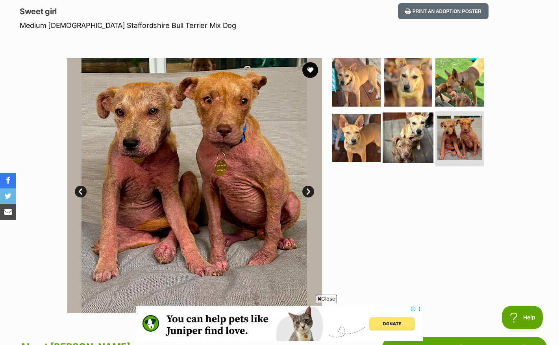
click at [411, 144] on img at bounding box center [408, 138] width 51 height 51
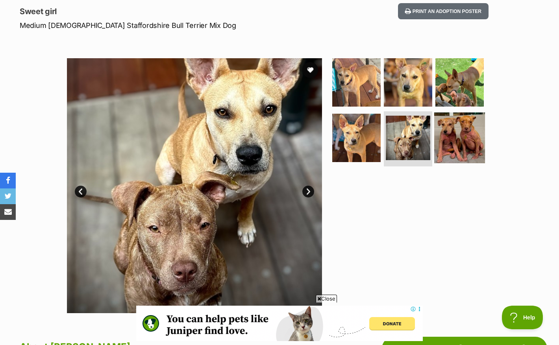
click at [446, 139] on img at bounding box center [459, 138] width 51 height 51
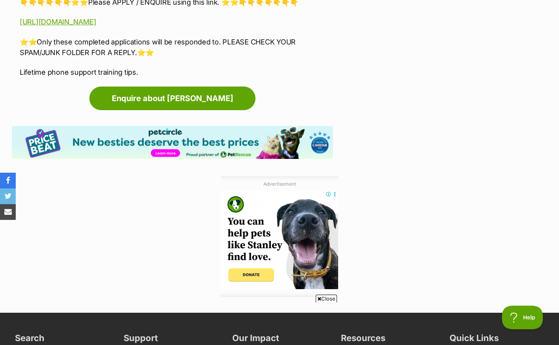
scroll to position [0, 0]
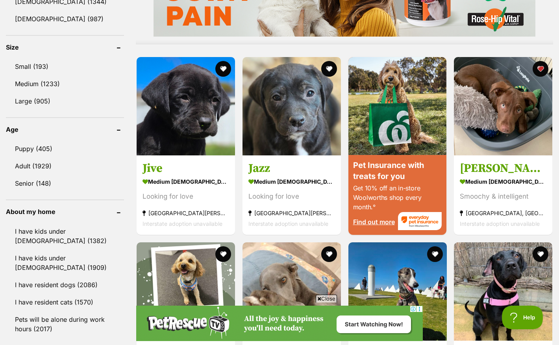
scroll to position [675, 0]
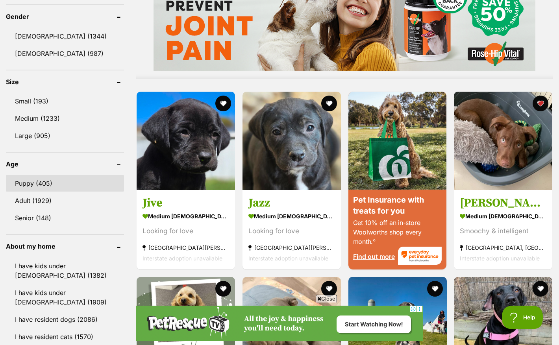
click at [48, 182] on link "Puppy (405)" at bounding box center [65, 183] width 118 height 17
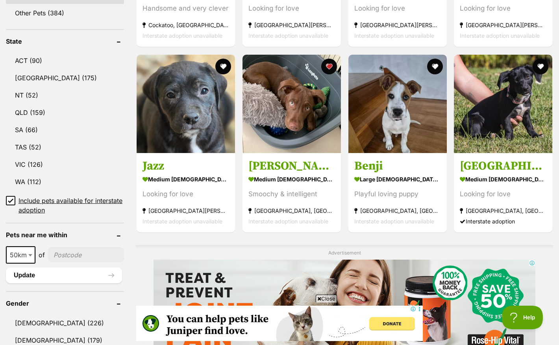
scroll to position [393, 0]
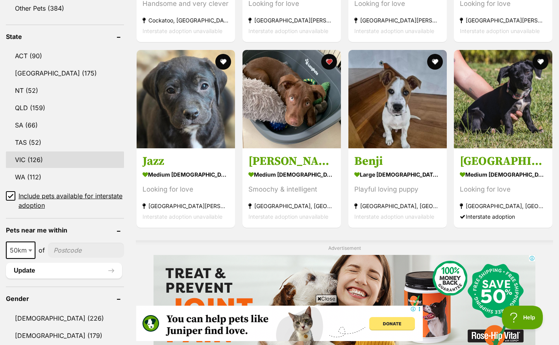
click at [36, 163] on link "VIC (126)" at bounding box center [65, 160] width 118 height 17
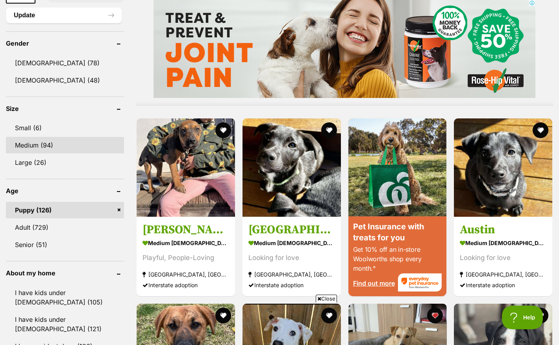
click at [61, 144] on link "Medium (94)" at bounding box center [65, 145] width 118 height 17
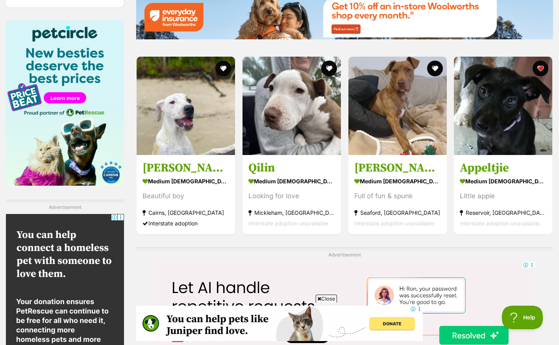
scroll to position [1209, 0]
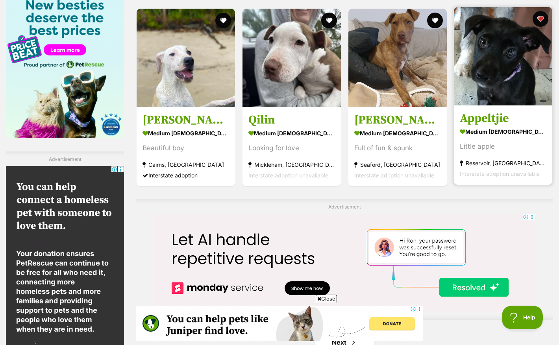
click at [482, 81] on img at bounding box center [503, 56] width 98 height 98
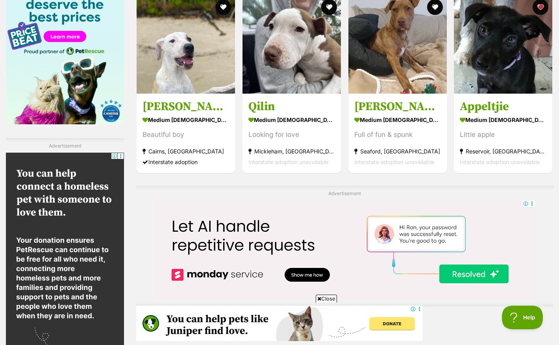
scroll to position [1269, 0]
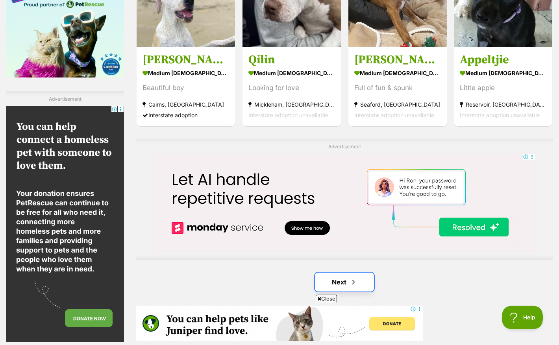
click at [359, 281] on link "Next" at bounding box center [344, 282] width 59 height 19
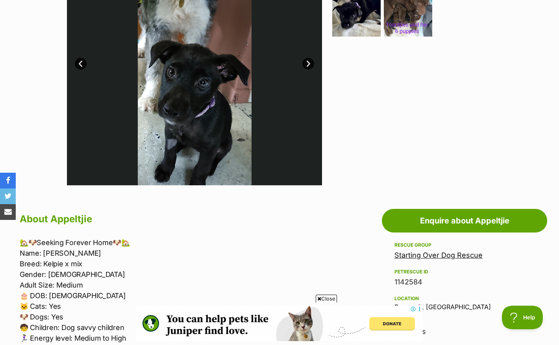
scroll to position [173, 0]
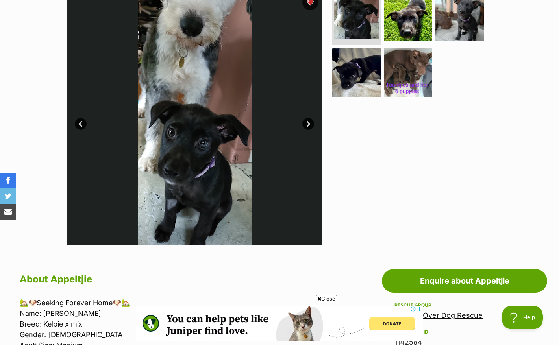
click at [306, 124] on link "Next" at bounding box center [308, 124] width 12 height 12
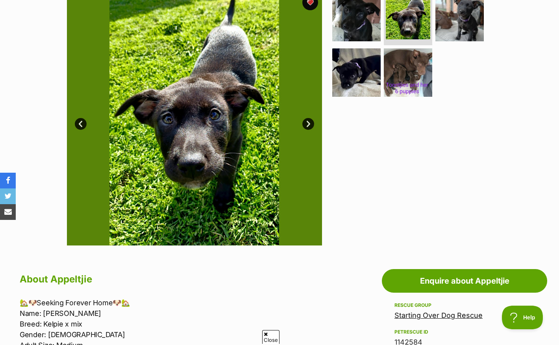
scroll to position [0, 0]
click at [306, 125] on link "Next" at bounding box center [308, 124] width 12 height 12
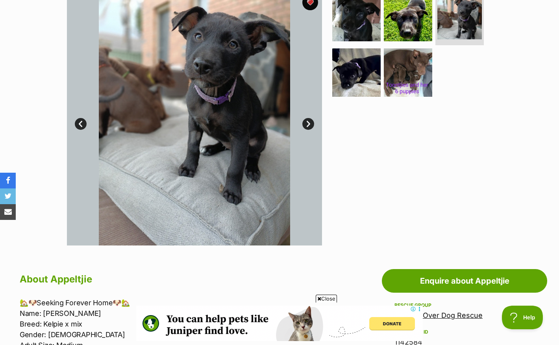
click at [307, 125] on link "Next" at bounding box center [308, 124] width 12 height 12
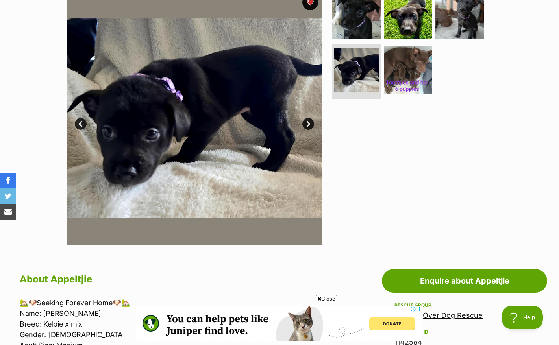
click at [307, 125] on link "Next" at bounding box center [308, 124] width 12 height 12
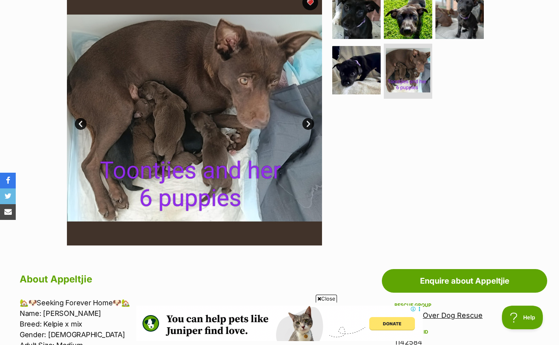
click at [307, 125] on link "Next" at bounding box center [308, 124] width 12 height 12
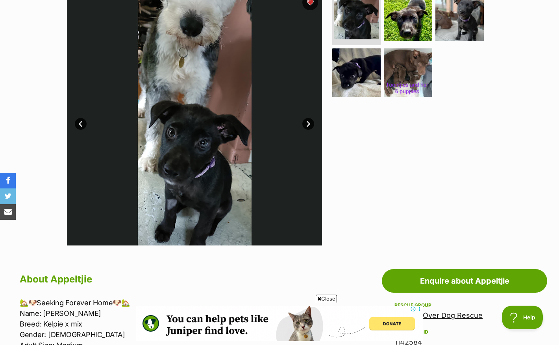
click at [307, 125] on link "Next" at bounding box center [308, 124] width 12 height 12
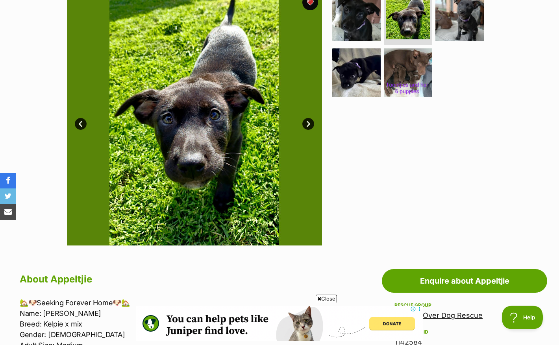
click at [307, 124] on link "Next" at bounding box center [308, 124] width 12 height 12
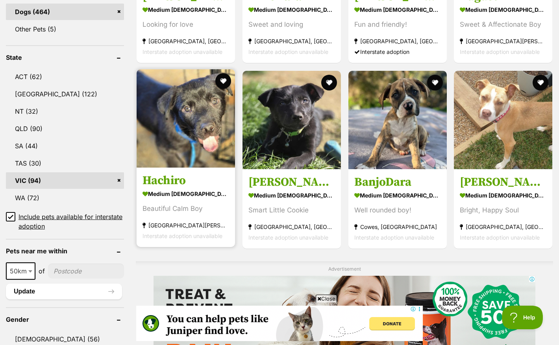
click at [189, 148] on img at bounding box center [186, 118] width 98 height 98
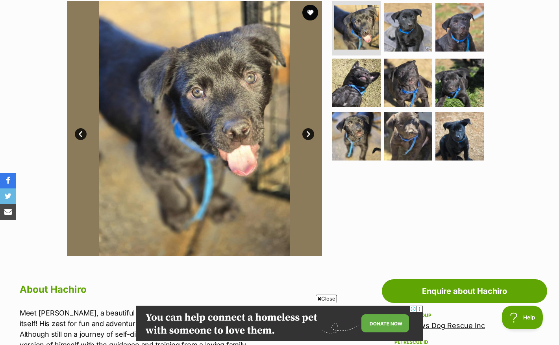
scroll to position [156, 0]
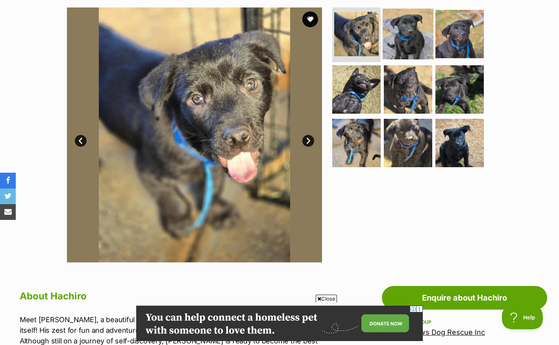
click at [399, 35] on img at bounding box center [408, 33] width 51 height 51
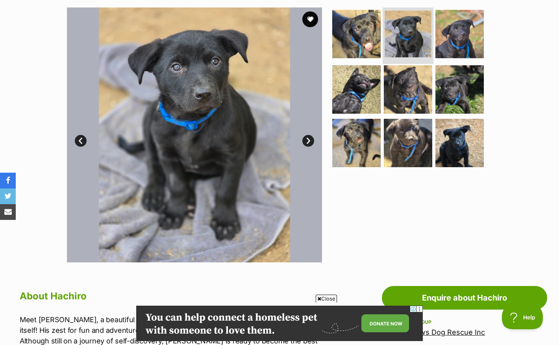
click at [428, 31] on img at bounding box center [408, 34] width 47 height 47
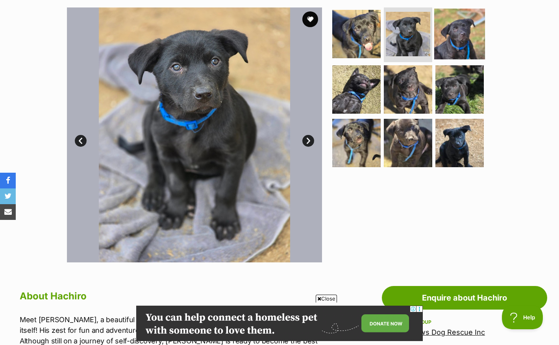
click at [440, 32] on img at bounding box center [459, 33] width 51 height 51
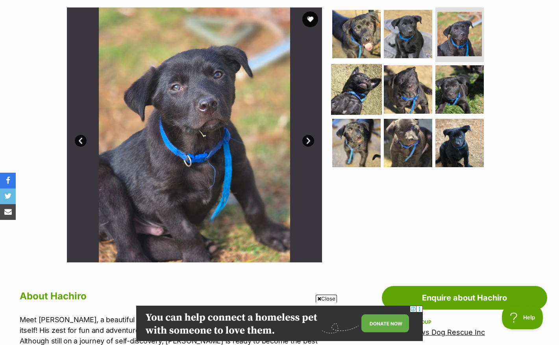
click at [359, 91] on img at bounding box center [356, 89] width 51 height 51
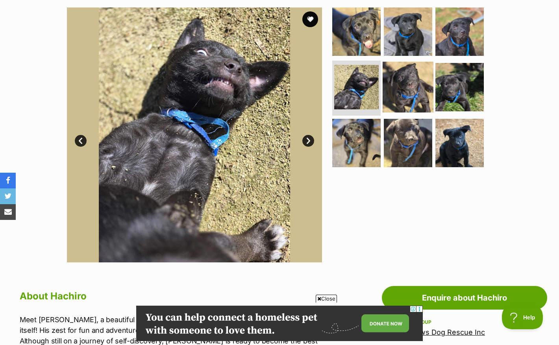
click at [403, 92] on img at bounding box center [408, 87] width 51 height 51
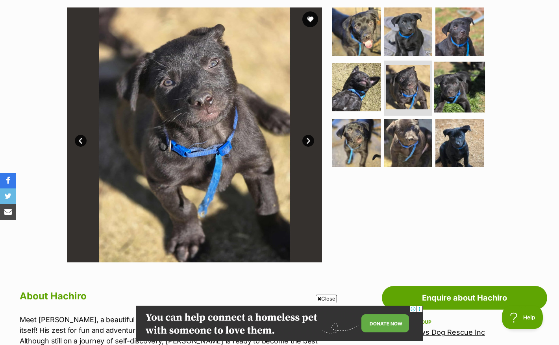
click at [462, 97] on img at bounding box center [459, 87] width 51 height 51
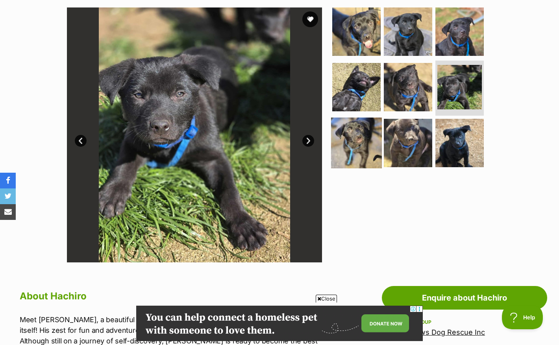
click at [355, 141] on img at bounding box center [356, 143] width 51 height 51
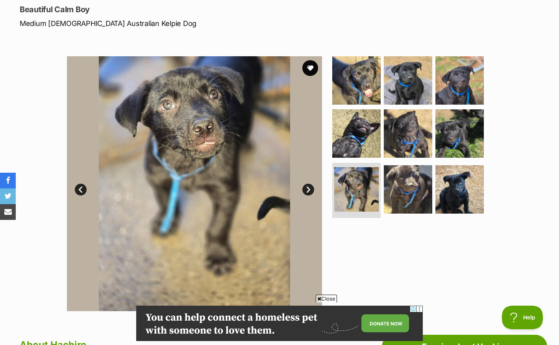
scroll to position [83, 0]
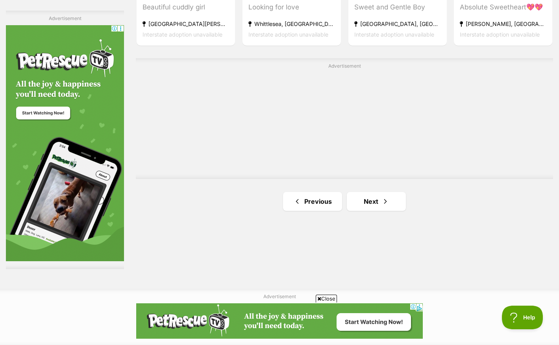
scroll to position [1351, 0]
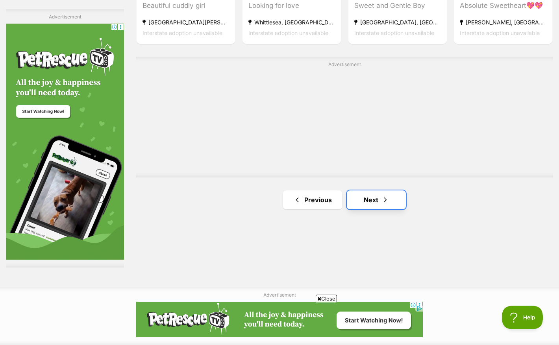
click at [367, 209] on link "Next" at bounding box center [376, 200] width 59 height 19
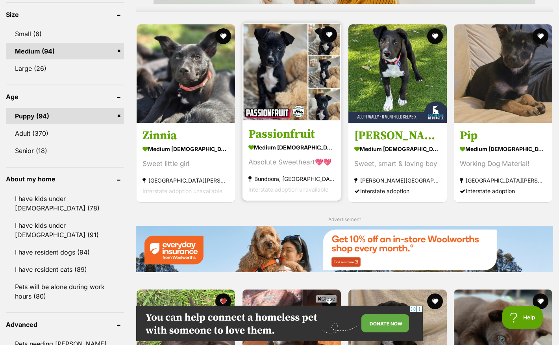
scroll to position [703, 0]
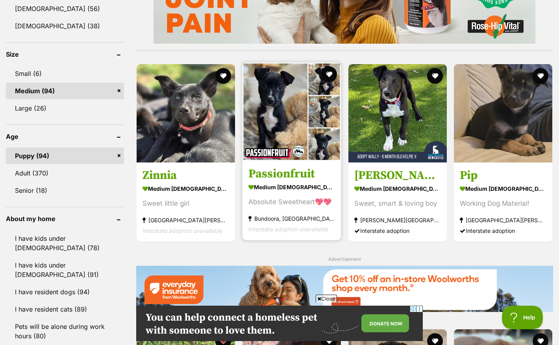
click at [287, 101] on img at bounding box center [291, 112] width 98 height 98
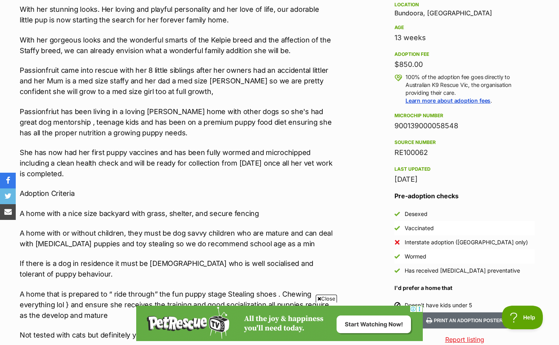
scroll to position [529, 0]
